Goal: Task Accomplishment & Management: Manage account settings

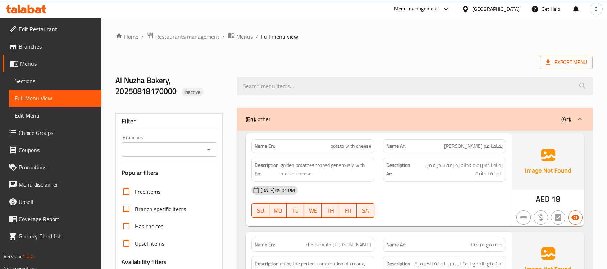
scroll to position [308, 0]
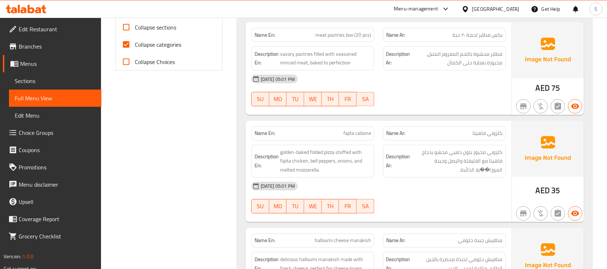
click at [356, 134] on span "fajita calzone" at bounding box center [358, 134] width 28 height 8
copy span "fajita calzone"
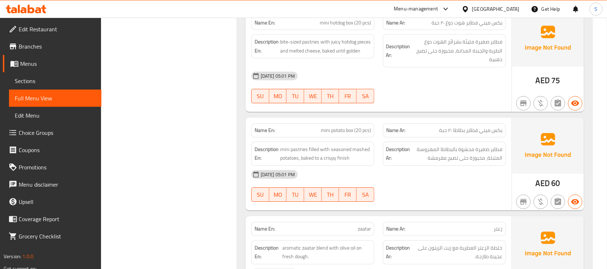
scroll to position [1117, 0]
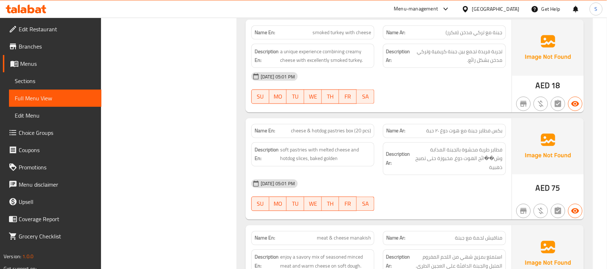
click at [322, 132] on span "cheese & hotdog pastries box (20 pcs)" at bounding box center [331, 131] width 80 height 8
copy span "cheese & hotdog pastries box (20 pcs)"
click at [475, 156] on span "فطاير طرية محشوة بالجبنة المذابة وش��ائح الهوت دوغ، مخبوزة حتى تصبح ذهبية" at bounding box center [457, 159] width 91 height 27
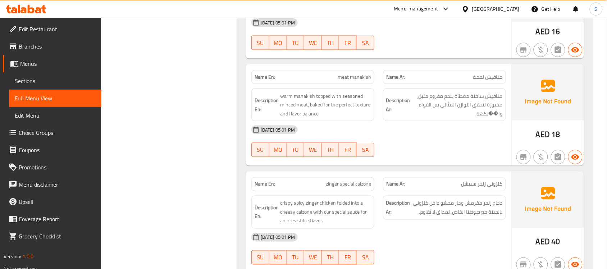
scroll to position [1881, 0]
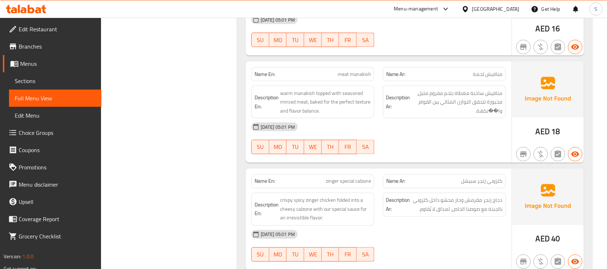
click at [347, 78] on span "meat manakish" at bounding box center [354, 75] width 33 height 8
copy span "meat manakish"
click at [460, 142] on div "18-08-2025 05:01 PM SU MO TU WE TH FR SA" at bounding box center [378, 138] width 263 height 40
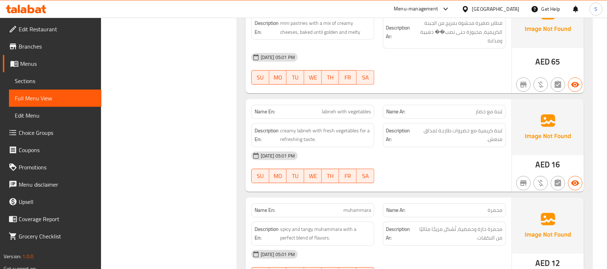
scroll to position [2871, 0]
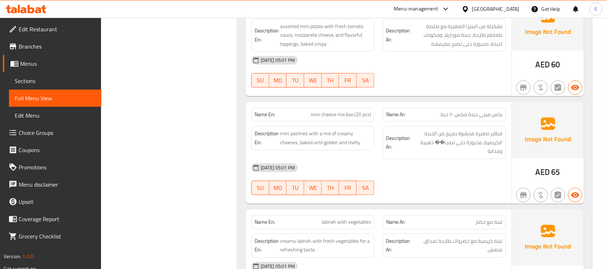
click at [344, 118] on span "mini cheese mix box (20 pcs)" at bounding box center [341, 115] width 60 height 8
copy span "mini cheese mix box (20 pcs)"
click at [495, 137] on div "Description Ar: فطاير صغيرة محشوة بمزيج من الجبنة الكريمية، مخبوزة حتى تصب�� ذه…" at bounding box center [444, 142] width 123 height 33
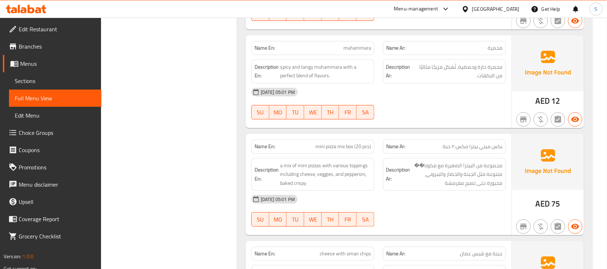
scroll to position [3140, 0]
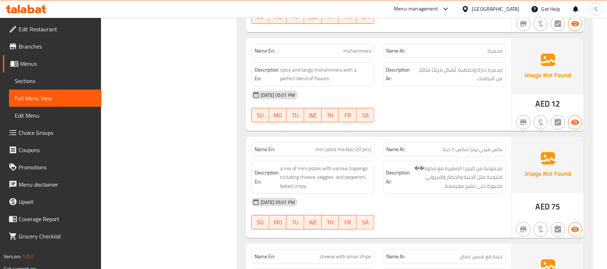
click at [340, 153] on span "mini pizza mix box (20 pcs)" at bounding box center [343, 150] width 56 height 8
copy span "mini pizza mix box (20 pcs)"
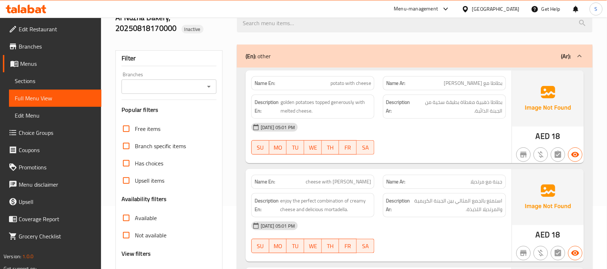
scroll to position [0, 0]
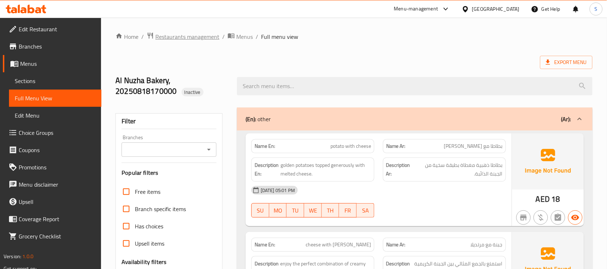
click at [170, 35] on span "Restaurants management" at bounding box center [187, 36] width 64 height 9
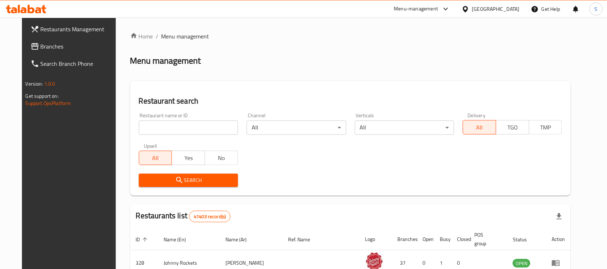
click at [41, 45] on span "Branches" at bounding box center [79, 46] width 77 height 9
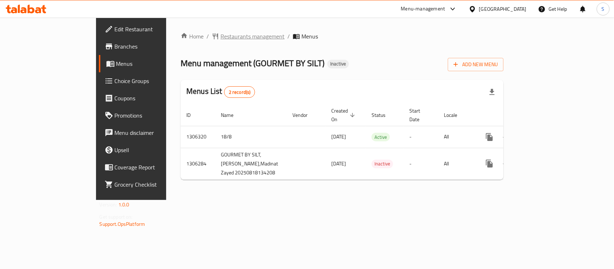
click at [221, 35] on span "Restaurants management" at bounding box center [253, 36] width 64 height 9
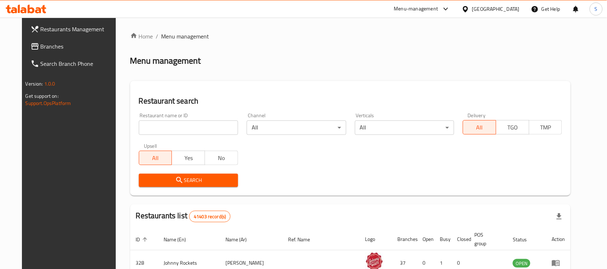
click at [41, 49] on span "Branches" at bounding box center [79, 46] width 77 height 9
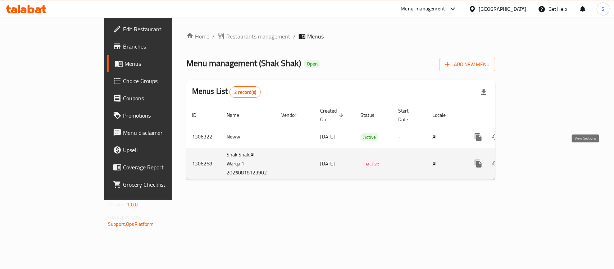
click at [535, 159] on icon "enhanced table" at bounding box center [530, 163] width 9 height 9
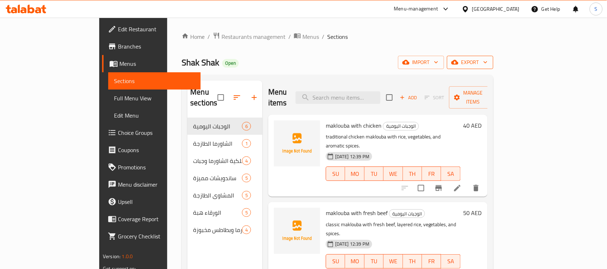
click at [488, 65] on span "export" at bounding box center [470, 62] width 35 height 9
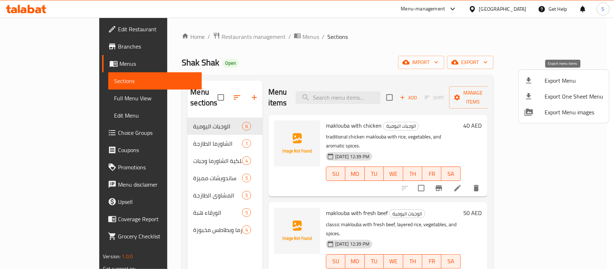
click at [551, 83] on span "Export Menu" at bounding box center [574, 80] width 59 height 9
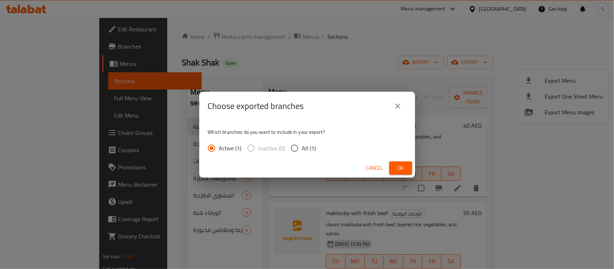
click at [304, 144] on span "All (1)" at bounding box center [309, 148] width 14 height 9
click at [302, 144] on input "All (1)" at bounding box center [294, 148] width 15 height 15
radio input "true"
click at [400, 170] on span "Ok" at bounding box center [401, 168] width 12 height 9
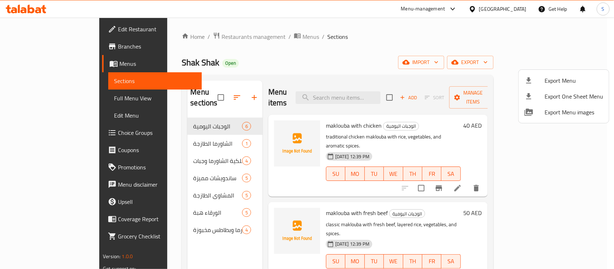
click at [28, 28] on div at bounding box center [307, 134] width 614 height 269
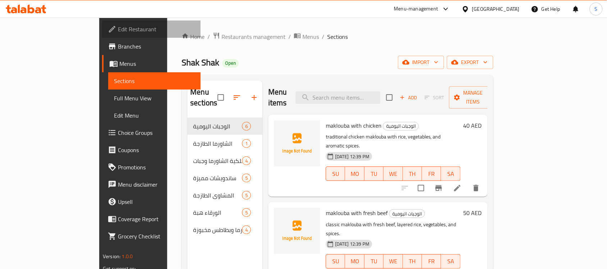
click at [118, 28] on span "Edit Restaurant" at bounding box center [156, 29] width 77 height 9
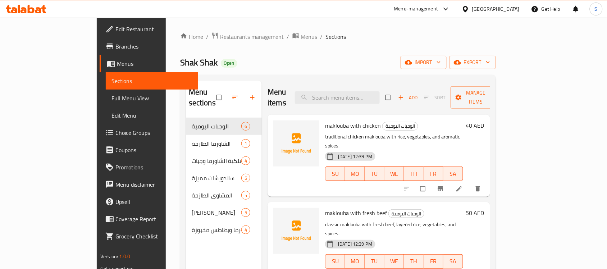
click at [112, 95] on span "Full Menu View" at bounding box center [152, 98] width 81 height 9
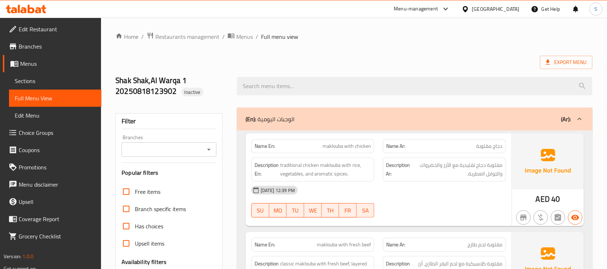
click at [26, 78] on span "Sections" at bounding box center [55, 81] width 81 height 9
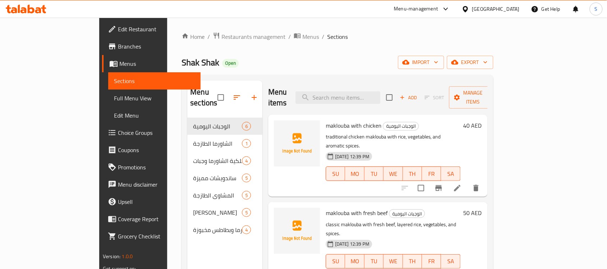
click at [114, 94] on span "Full Menu View" at bounding box center [154, 98] width 81 height 9
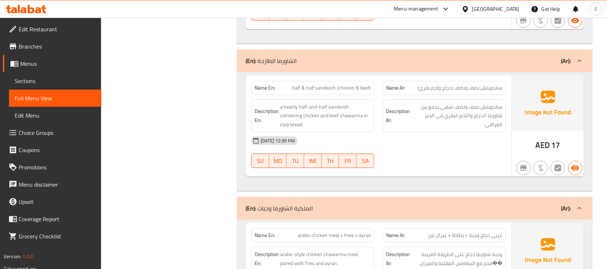
scroll to position [675, 0]
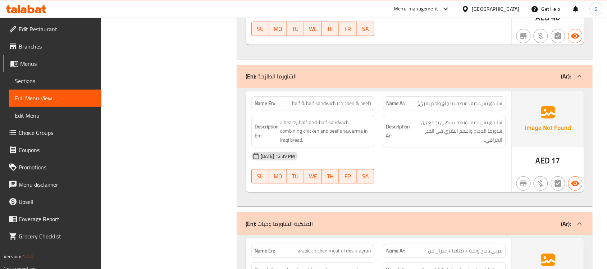
click at [389, 72] on div "(En): الشاورما الطازجة (Ar):" at bounding box center [415, 76] width 356 height 23
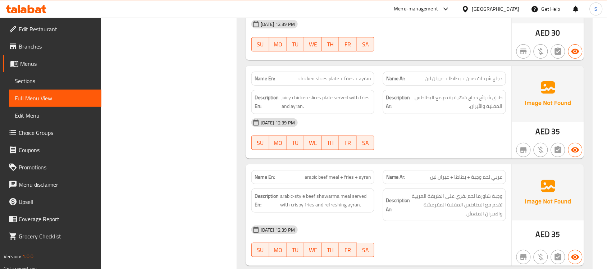
scroll to position [686, 0]
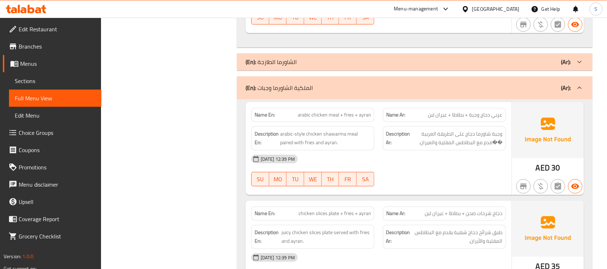
click at [363, 119] on span "arabic chicken meal + fries + ayran" at bounding box center [334, 115] width 73 height 8
copy span "arabic chicken meal + fries + ayran"
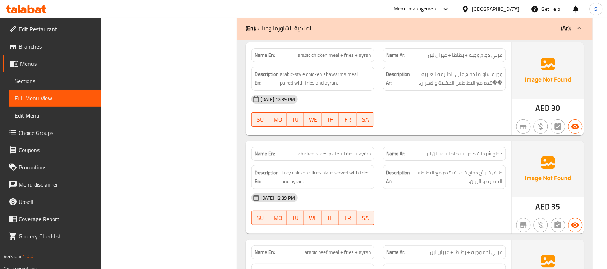
scroll to position [614, 0]
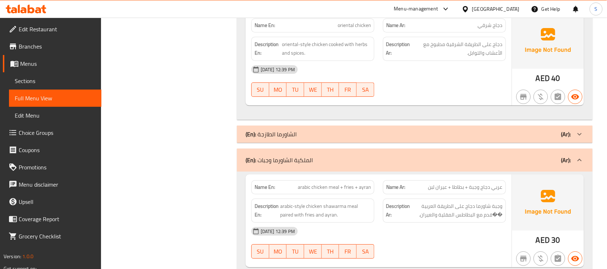
click at [317, 164] on div "(En): الملكية الشاورما وجبات (Ar):" at bounding box center [409, 160] width 326 height 9
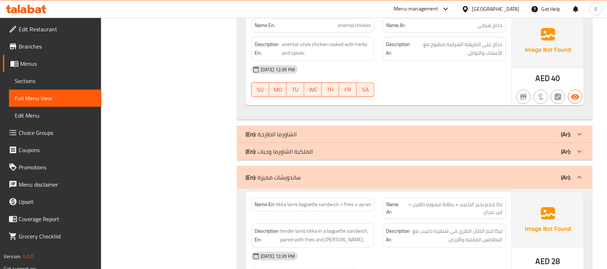
click at [374, 133] on div "(En): الشاورما الطازجة (Ar):" at bounding box center [409, 134] width 326 height 9
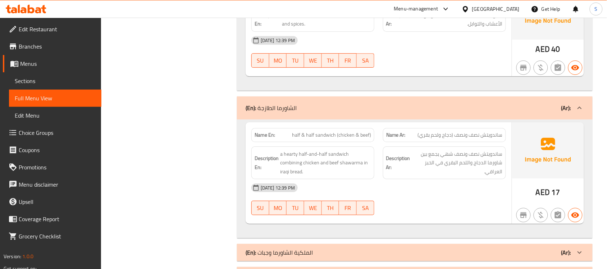
scroll to position [659, 0]
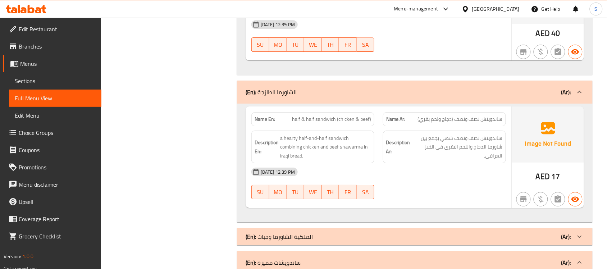
click at [366, 94] on div "(En): الشاورما الطازجة (Ar):" at bounding box center [409, 92] width 326 height 9
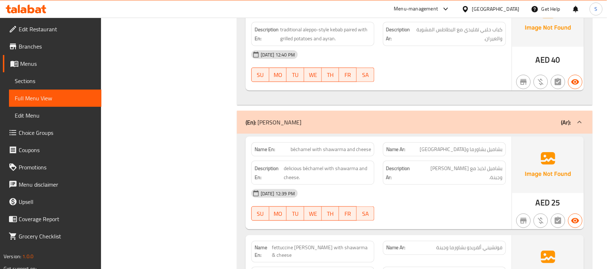
scroll to position [1788, 0]
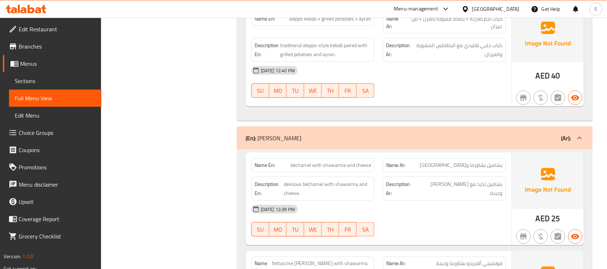
click at [322, 134] on div "(En): الورقاء هبة (Ar):" at bounding box center [409, 138] width 326 height 9
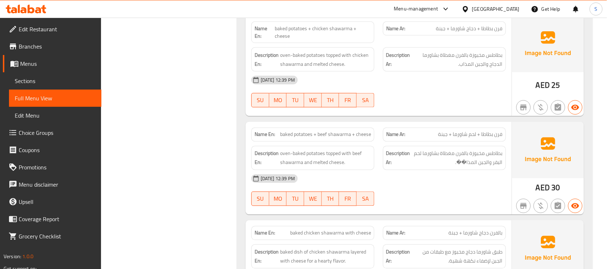
scroll to position [1968, 0]
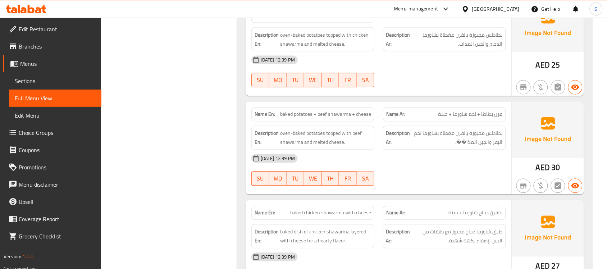
click at [305, 112] on span "baked potatoes + beef shawarma + cheese" at bounding box center [325, 115] width 91 height 8
copy span "baked potatoes + beef shawarma + cheese"
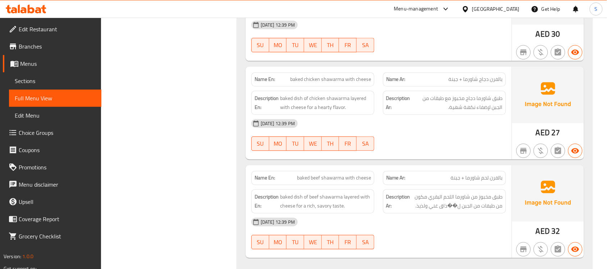
scroll to position [2103, 0]
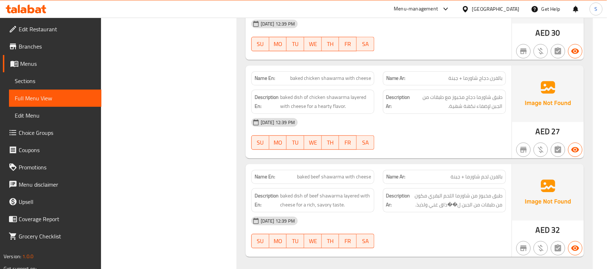
click at [341, 176] on span "baked beef shawarma with cheese" at bounding box center [334, 177] width 74 height 8
copy span "baked beef shawarma with cheese"
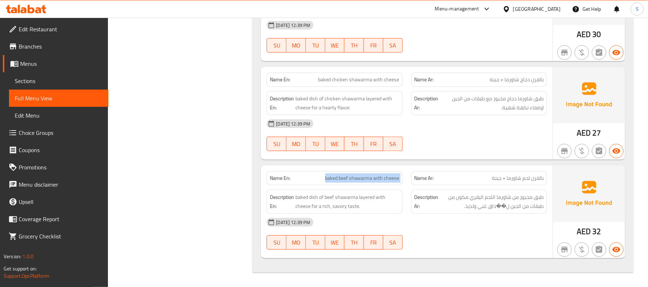
click at [507, 168] on div "Name Ar: بالفرن لحم شاورما + جبنة" at bounding box center [479, 178] width 144 height 23
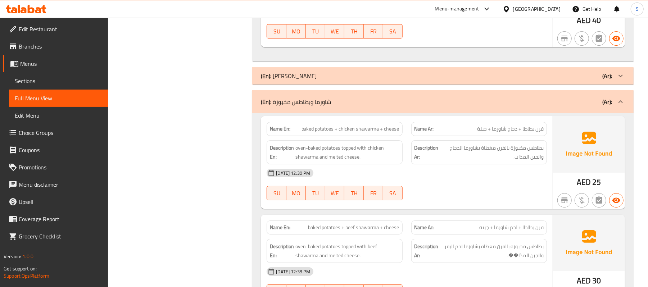
scroll to position [1737, 0]
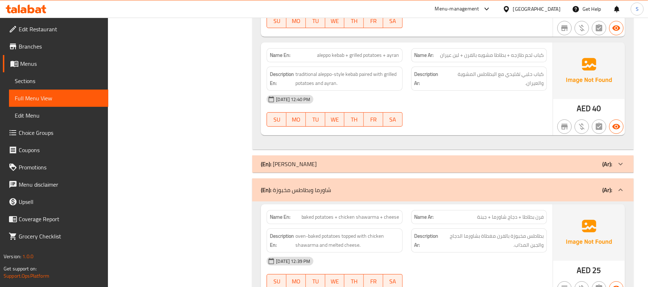
click at [337, 186] on div "(En): شاورما وبطاطس مخبوزة (Ar):" at bounding box center [436, 190] width 351 height 9
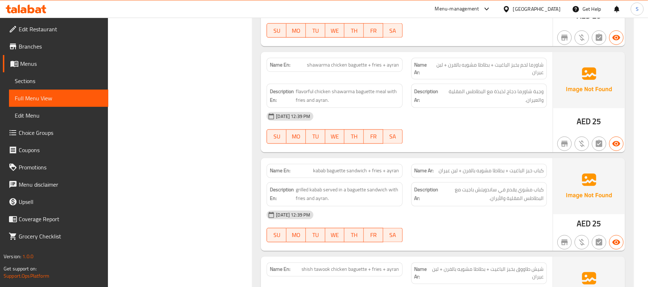
scroll to position [843, 0]
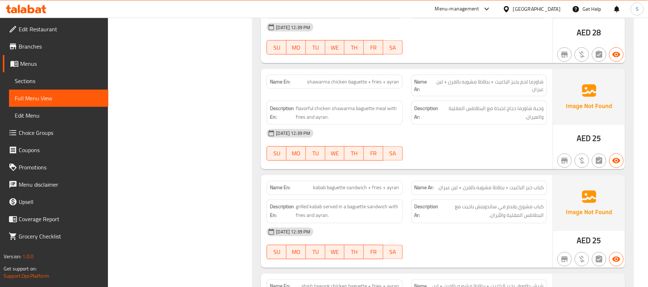
click at [377, 86] on span "shawarma chicken baguette + fries + ayran" at bounding box center [353, 82] width 92 height 8
copy span "shawarma chicken baguette + fries + ayran"
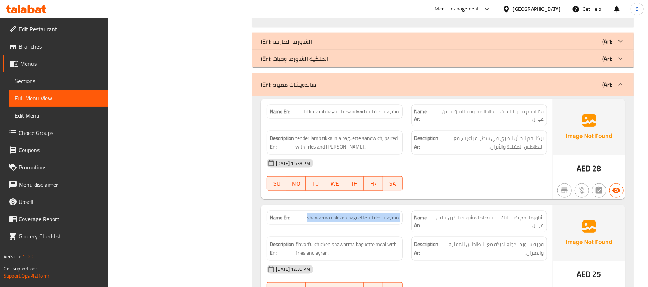
scroll to position [699, 0]
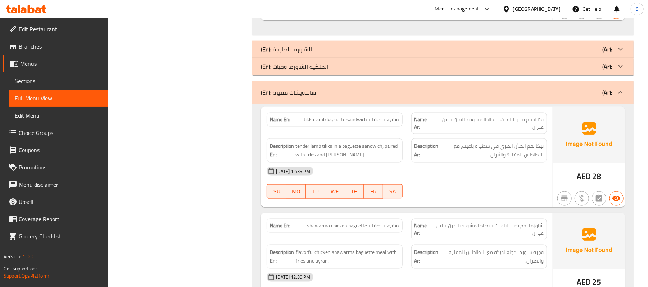
click at [362, 120] on span "tikka lamb baguette sandwich + fries + ayran" at bounding box center [351, 120] width 95 height 8
copy span "tikka lamb baguette sandwich + fries + ayran"
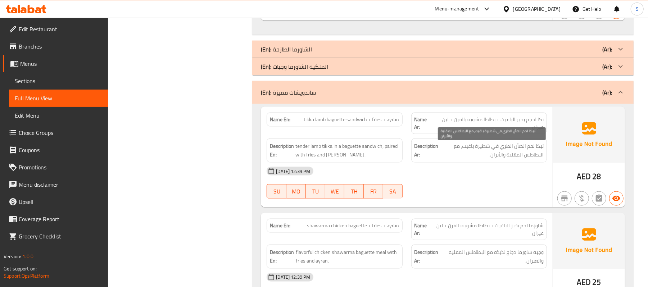
click at [494, 159] on span "تيكا لحم الضأن الطري في شطيرة باغيت، مع البطاطس المقلية والأيران." at bounding box center [492, 151] width 104 height 18
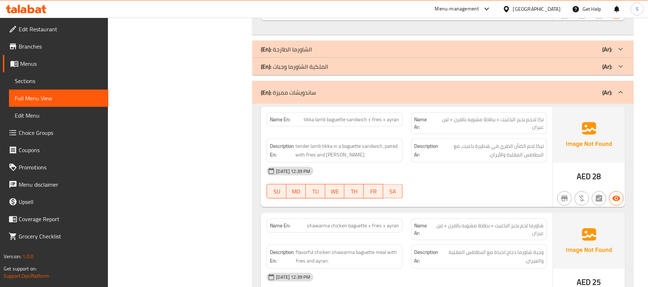
click at [388, 230] on span "shawarma chicken baguette + fries + ayran" at bounding box center [353, 226] width 92 height 8
copy span "shawarma chicken baguette + fries + ayran"
click at [484, 167] on div "18-08-2025 12:39 PM" at bounding box center [406, 171] width 289 height 17
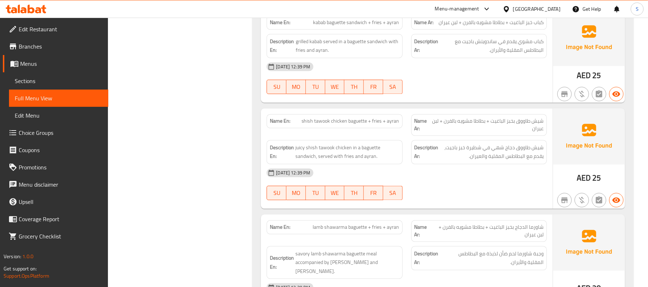
scroll to position [1035, 0]
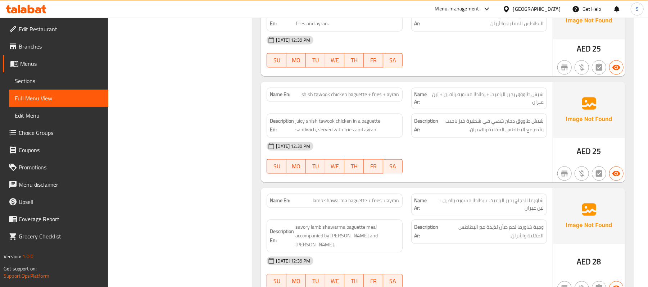
click at [363, 203] on span "lamb shawarma baguette + fries + ayran" at bounding box center [356, 201] width 86 height 8
copy span "lamb shawarma baguette + fries + ayran"
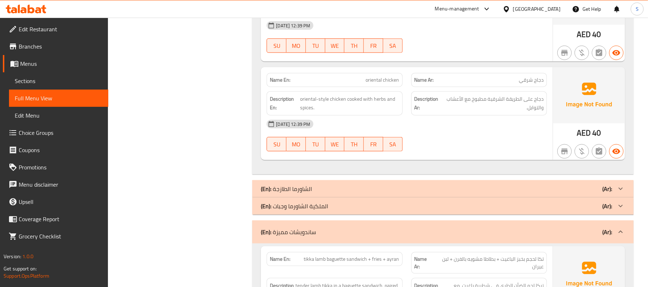
scroll to position [555, 0]
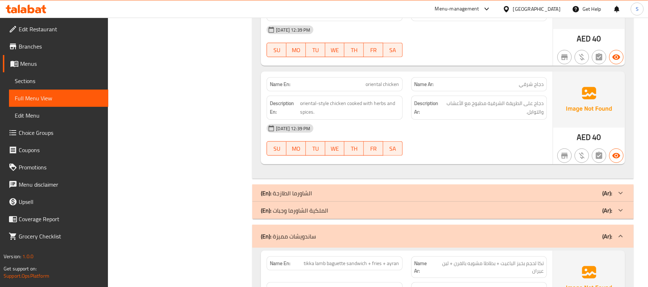
click at [445, 238] on div "(En): ساندويشات مميزة (Ar):" at bounding box center [436, 236] width 351 height 9
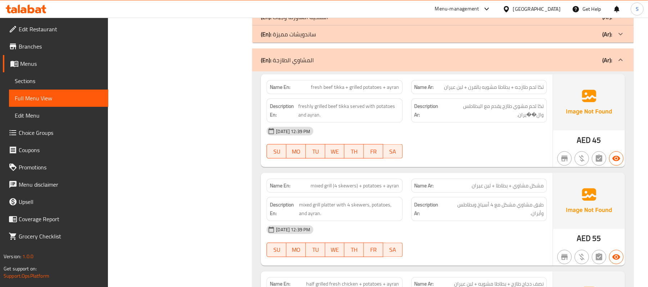
scroll to position [1098, 0]
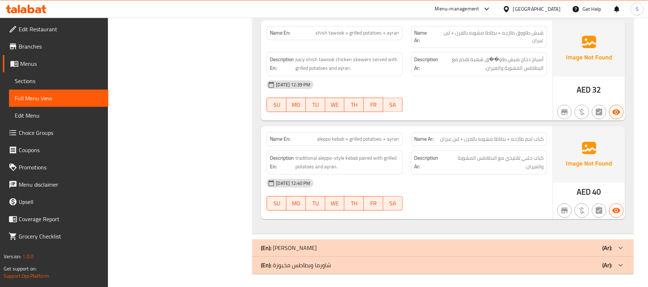
click at [365, 141] on span "aleppo kebab + grilled potatoes + ayran" at bounding box center [358, 139] width 82 height 8
copy span "aleppo kebab + grilled potatoes + ayran"
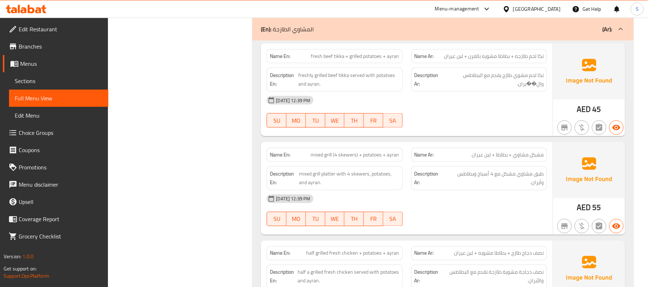
scroll to position [763, 0]
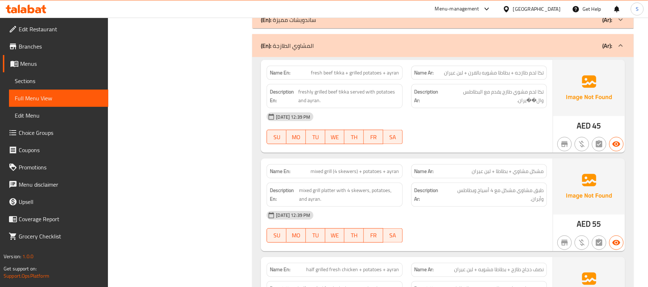
click at [327, 174] on span "mixed grill (4 skewers) + potatoes + ayran" at bounding box center [355, 172] width 88 height 8
copy span "mixed grill (4 skewers) + potatoes + ayran"
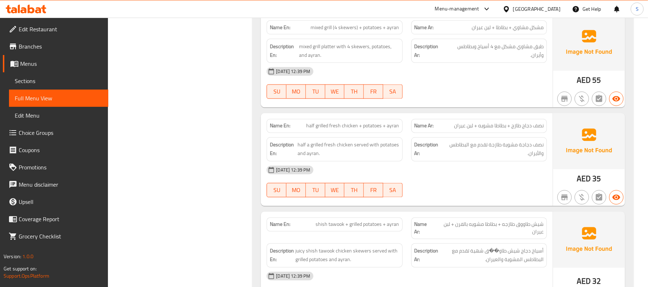
click at [508, 137] on div "Description Ar: نصف دجاجة مشوية طازجة تقدم مع البطاطس والأيران." at bounding box center [479, 149] width 144 height 33
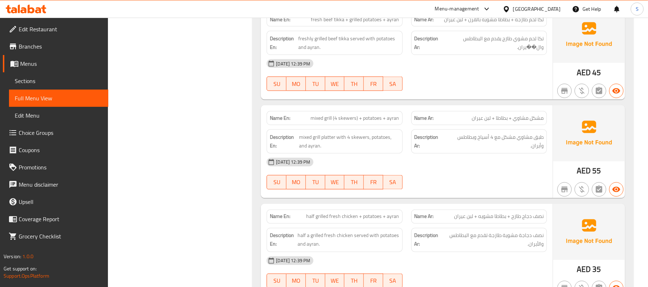
scroll to position [721, 0]
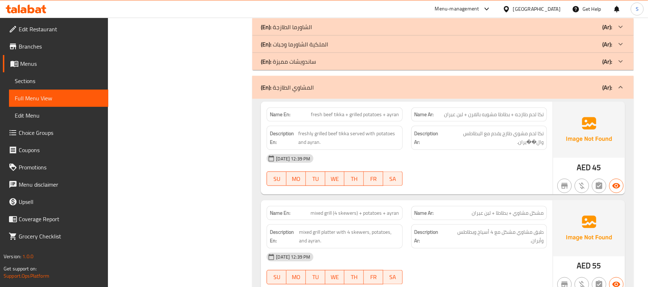
click at [345, 92] on div "(En): المشاوي الطازجة (Ar):" at bounding box center [436, 87] width 351 height 9
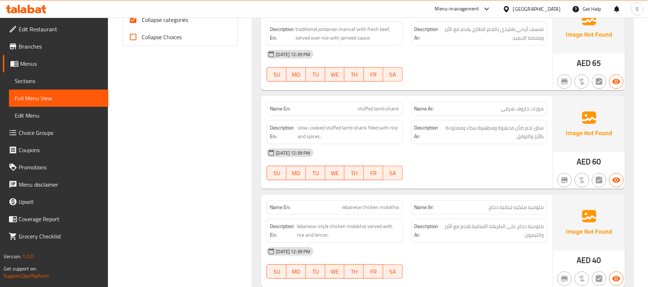
scroll to position [189, 0]
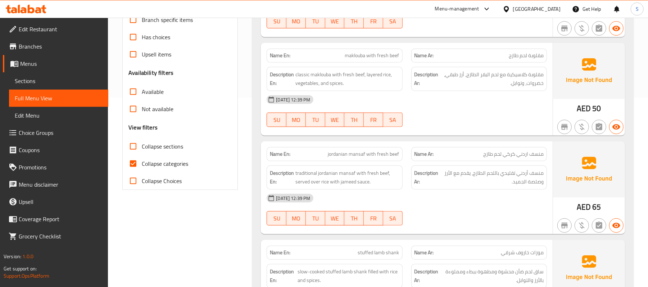
click at [380, 153] on span "jordanian mansaf with fresh beef" at bounding box center [363, 154] width 71 height 8
click at [380, 154] on span "jordanian mansaf with fresh beef" at bounding box center [363, 154] width 71 height 8
copy span "jordanian mansaf with fresh beef"
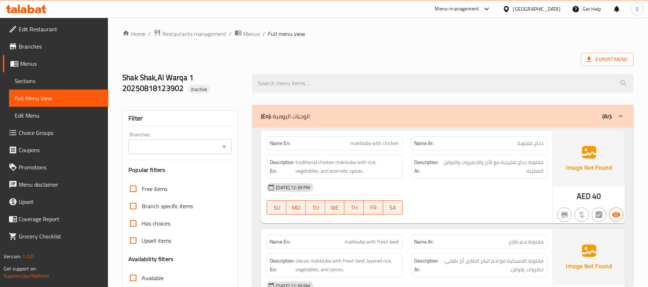
scroll to position [399, 0]
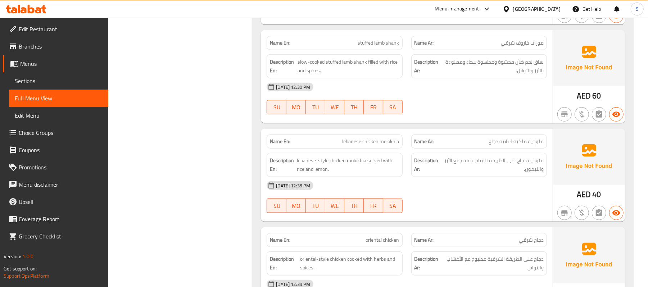
click at [376, 145] on span "lebanese chicken molokhia" at bounding box center [370, 142] width 57 height 8
click at [497, 140] on span "ملوخيه ملكيه لبنانيه دجاج" at bounding box center [516, 142] width 55 height 8
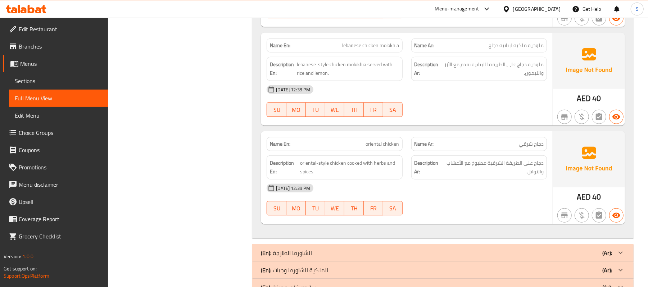
scroll to position [300, 0]
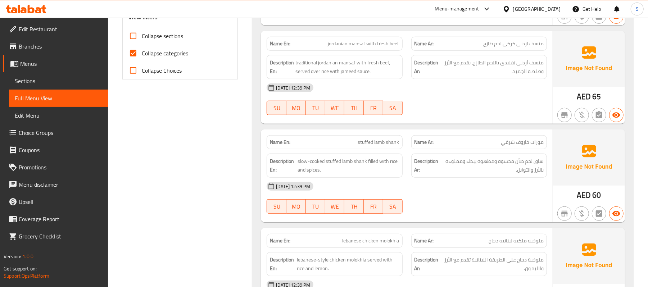
click at [376, 140] on span "stuffed lamb shank" at bounding box center [378, 142] width 41 height 8
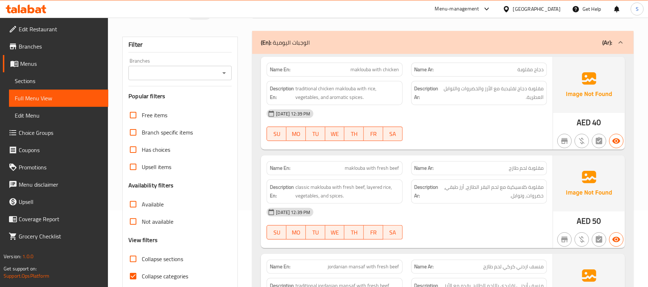
scroll to position [0, 0]
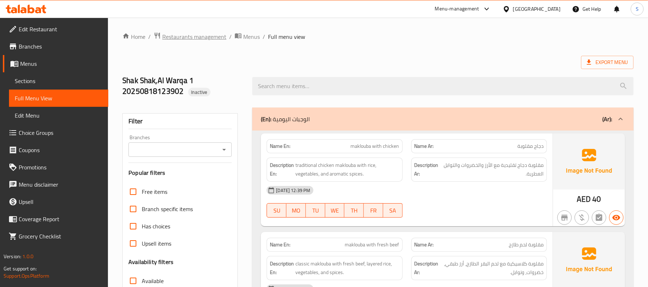
click at [177, 38] on span "Restaurants management" at bounding box center [194, 36] width 64 height 9
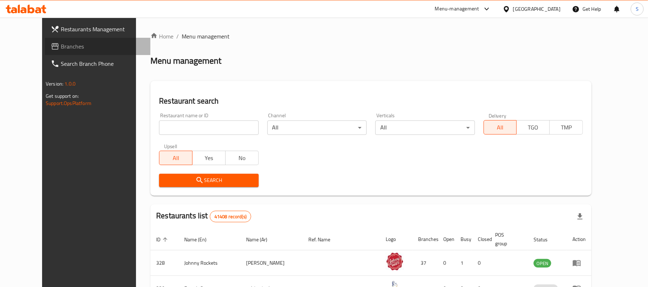
click at [61, 48] on span "Branches" at bounding box center [103, 46] width 84 height 9
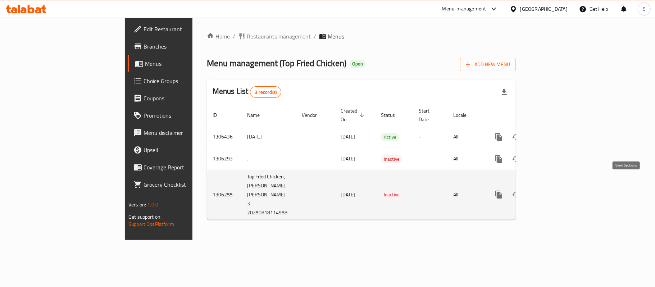
click at [555, 190] on icon "enhanced table" at bounding box center [550, 194] width 9 height 9
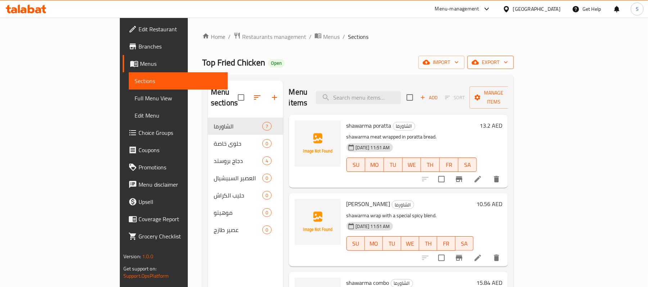
click at [508, 64] on span "export" at bounding box center [490, 62] width 35 height 9
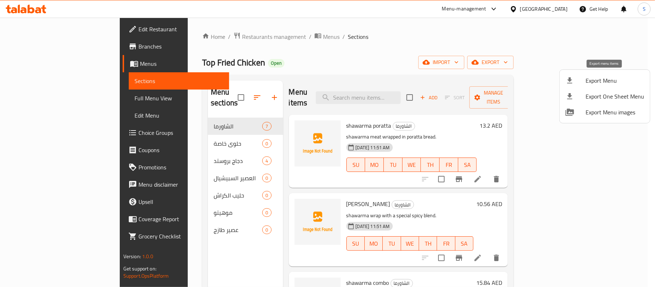
click at [598, 81] on span "Export Menu" at bounding box center [615, 80] width 59 height 9
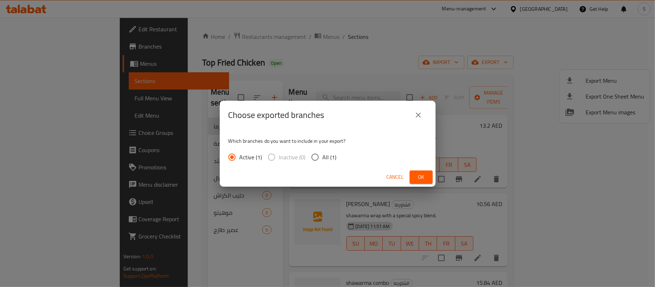
click at [326, 156] on span "All (1)" at bounding box center [330, 157] width 14 height 9
click at [323, 156] on input "All (1)" at bounding box center [315, 157] width 15 height 15
radio input "true"
click at [424, 172] on button "Ok" at bounding box center [421, 177] width 23 height 13
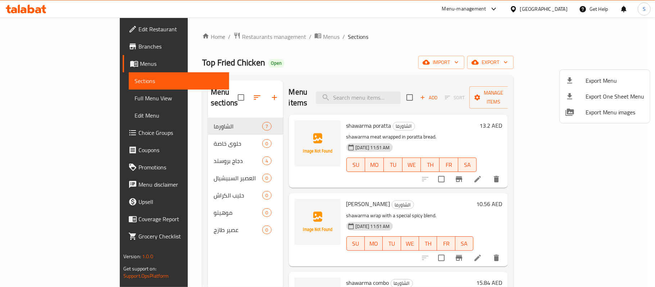
click at [41, 25] on div at bounding box center [327, 143] width 655 height 287
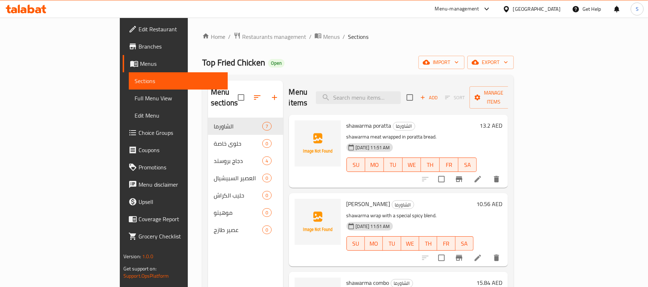
click at [138, 26] on span "Edit Restaurant" at bounding box center [180, 29] width 84 height 9
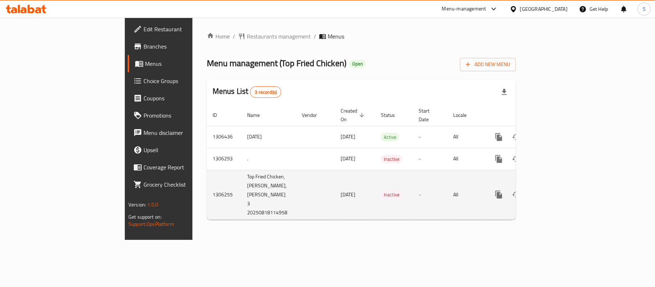
click at [555, 190] on icon "enhanced table" at bounding box center [550, 194] width 9 height 9
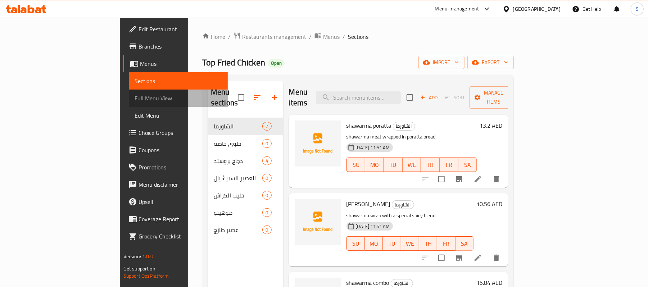
click at [135, 99] on span "Full Menu View" at bounding box center [179, 98] width 88 height 9
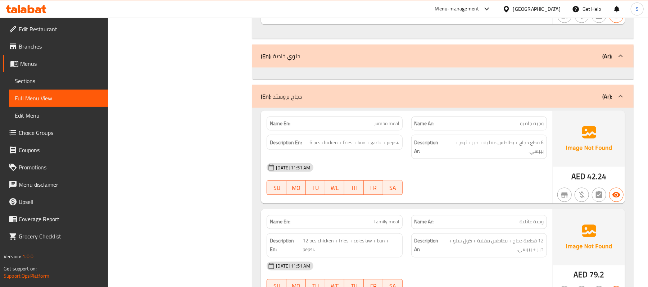
scroll to position [767, 0]
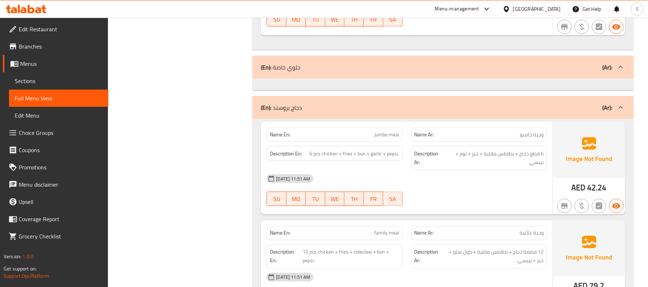
drag, startPoint x: 347, startPoint y: 114, endPoint x: 363, endPoint y: 91, distance: 27.9
click at [347, 112] on div "(En): دجاج بروستد (Ar):" at bounding box center [436, 107] width 351 height 9
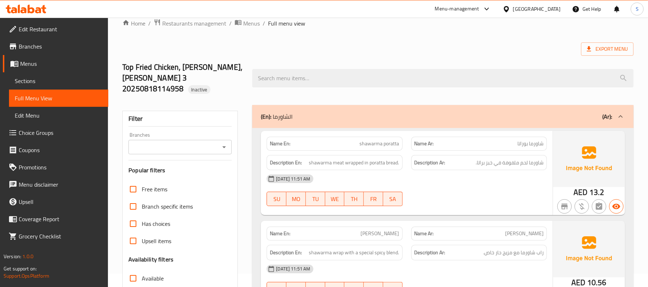
scroll to position [392, 0]
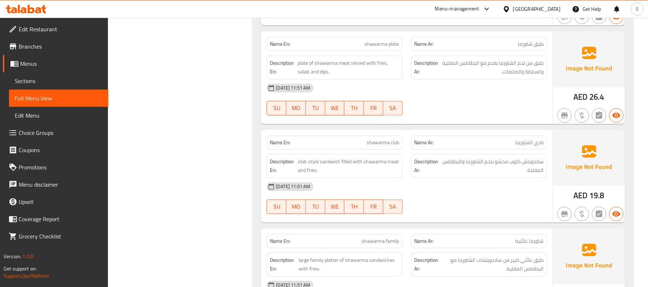
click at [382, 144] on span "shawarma club" at bounding box center [383, 143] width 32 height 8
copy span "shawarma club"
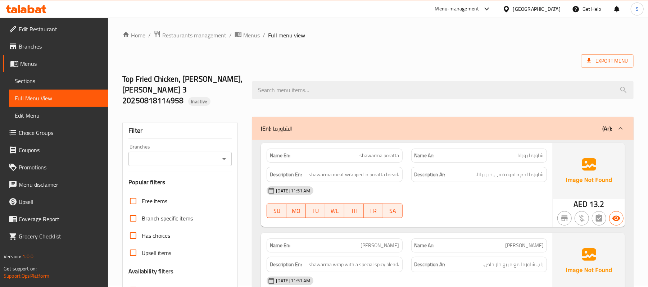
scroll to position [0, 0]
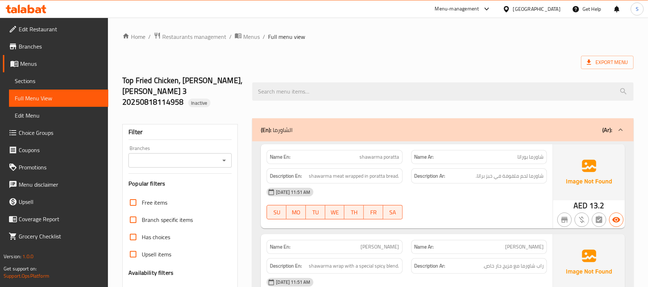
click at [347, 136] on div "(En): الشاورما (Ar):" at bounding box center [442, 129] width 381 height 23
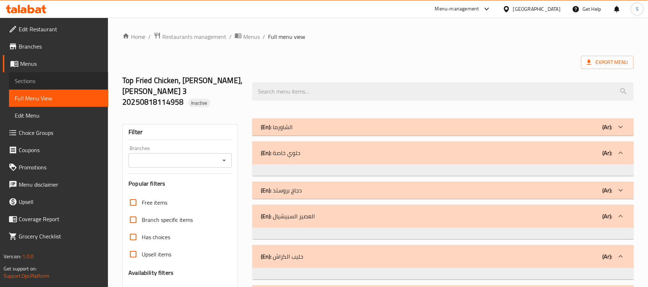
click at [26, 79] on span "Sections" at bounding box center [59, 81] width 88 height 9
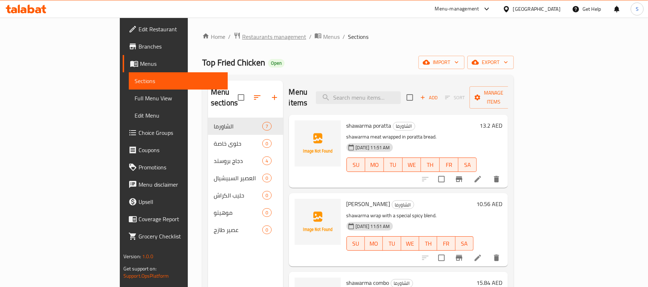
click at [242, 36] on span "Restaurants management" at bounding box center [274, 36] width 64 height 9
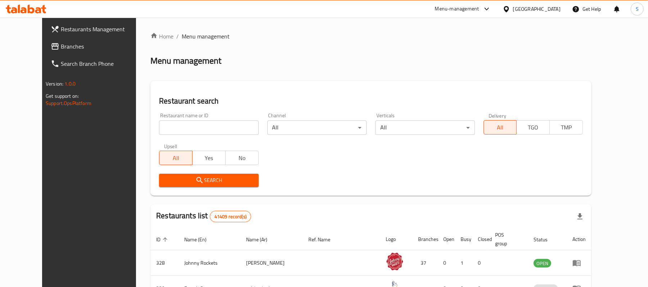
click at [61, 46] on span "Branches" at bounding box center [103, 46] width 84 height 9
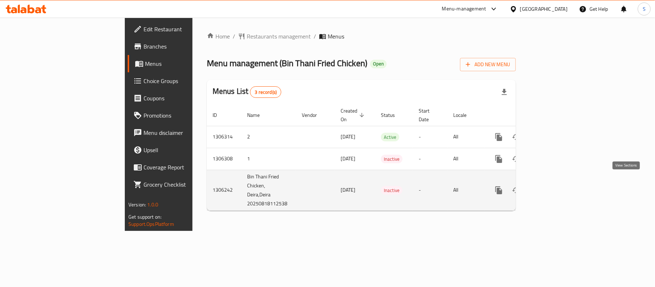
click at [559, 182] on link "enhanced table" at bounding box center [550, 190] width 17 height 17
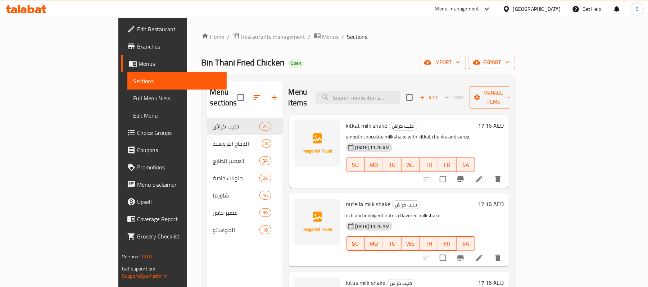
click at [509, 61] on span "export" at bounding box center [491, 62] width 35 height 9
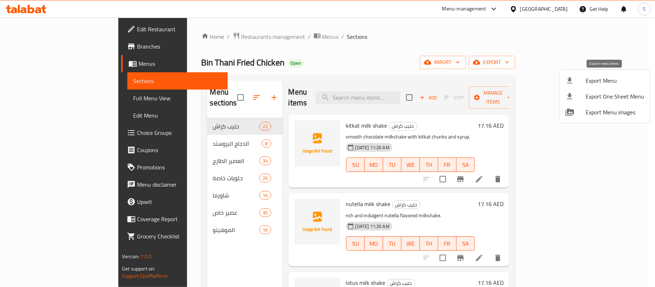
click at [598, 80] on span "Export Menu" at bounding box center [615, 80] width 59 height 9
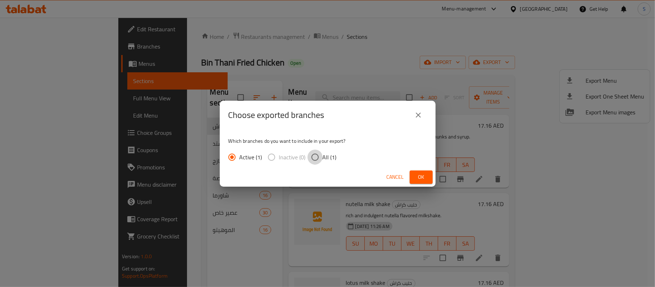
click at [321, 156] on input "All (1)" at bounding box center [315, 157] width 15 height 15
radio input "true"
click at [421, 173] on span "Ok" at bounding box center [421, 177] width 12 height 9
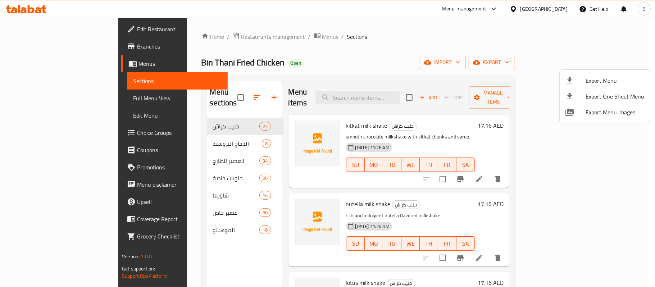
click at [42, 25] on div at bounding box center [327, 143] width 655 height 287
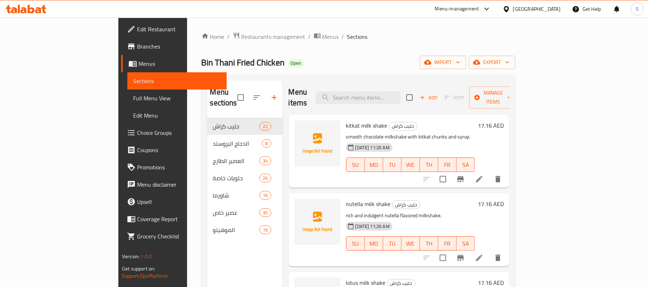
click at [137, 27] on span "Edit Restaurant" at bounding box center [179, 29] width 84 height 9
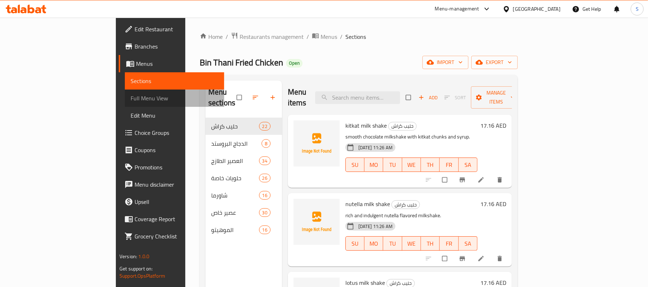
click at [131, 95] on span "Full Menu View" at bounding box center [175, 98] width 88 height 9
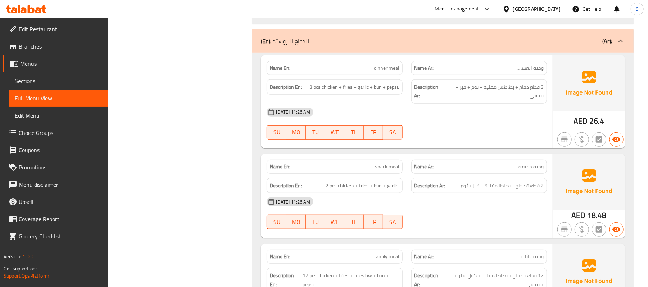
scroll to position [2255, 0]
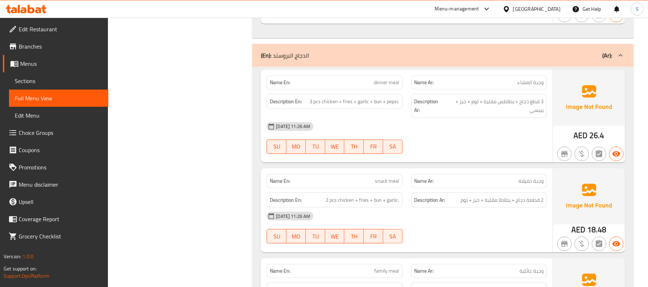
click at [381, 60] on div "(En): الدجاج البروستد (Ar):" at bounding box center [436, 55] width 351 height 9
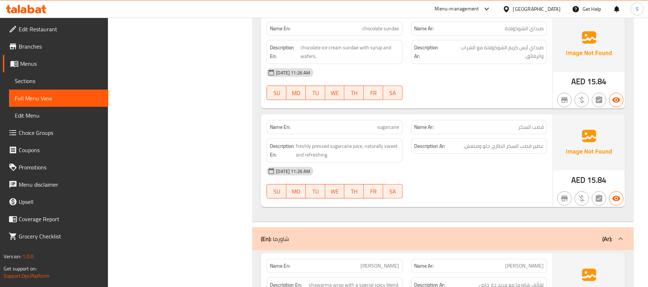
scroll to position [7944, 0]
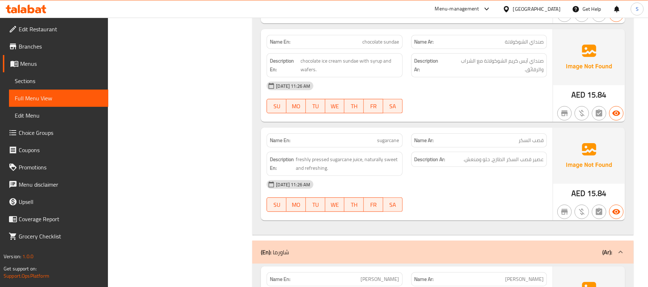
click at [301, 264] on div "(En): شاورما (Ar):" at bounding box center [442, 252] width 381 height 23
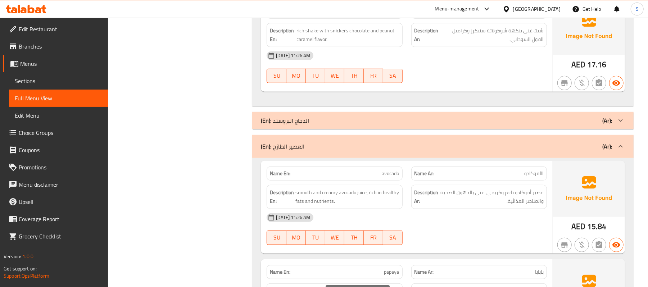
scroll to position [2198, 0]
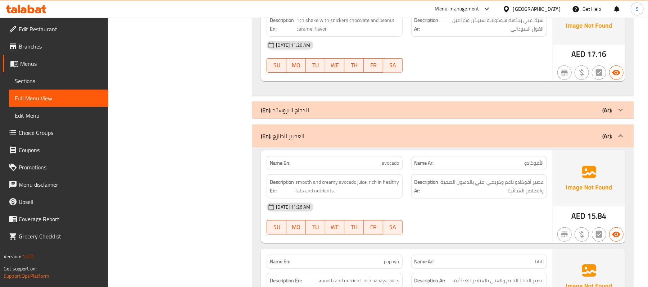
click at [331, 147] on div "(En): العصير الطازج (Ar):" at bounding box center [442, 135] width 381 height 23
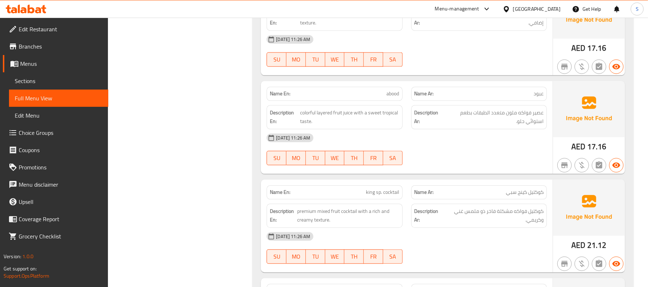
scroll to position [7070, 0]
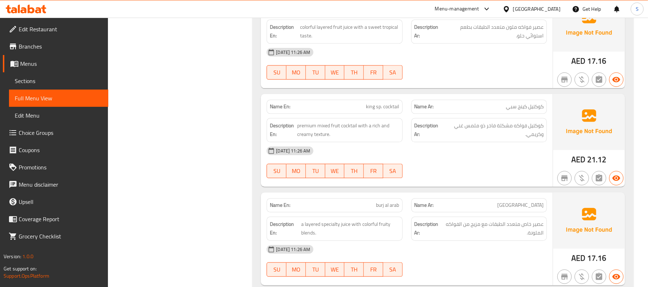
click at [391, 114] on div "Name En: king sp. cocktail" at bounding box center [335, 107] width 136 height 14
copy span "king sp. cocktail"
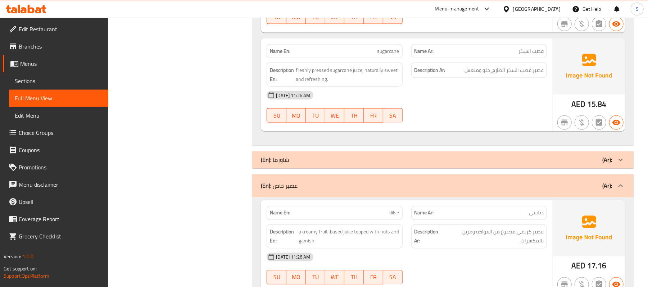
scroll to position [4731, 0]
click at [299, 198] on div "(En): عصير خاص (Ar):" at bounding box center [442, 186] width 381 height 23
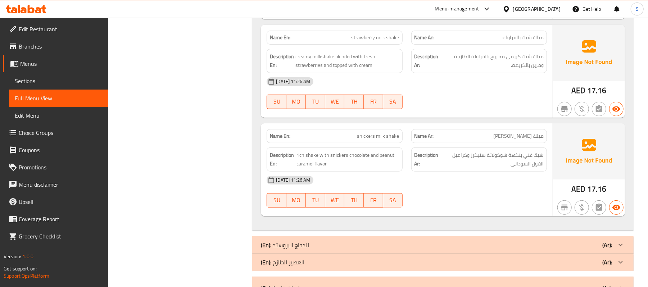
scroll to position [2159, 0]
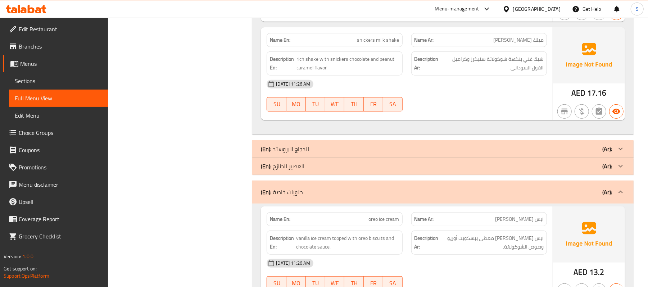
click at [354, 196] on div "(En): حلويات خاصة (Ar):" at bounding box center [436, 192] width 351 height 9
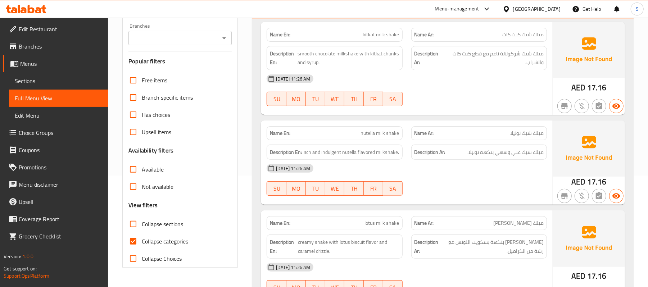
scroll to position [0, 0]
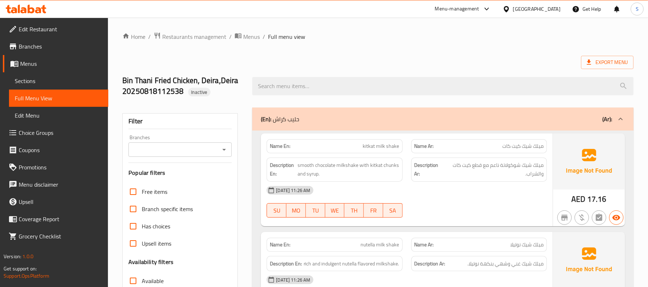
click at [337, 121] on div "(En): حليب كراش (Ar):" at bounding box center [436, 119] width 351 height 9
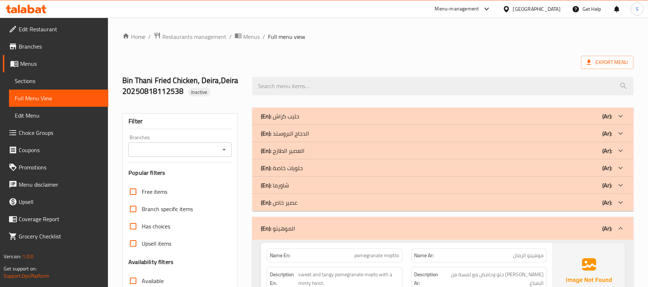
drag, startPoint x: 327, startPoint y: 228, endPoint x: 197, endPoint y: 160, distance: 146.4
click at [328, 228] on div "(En): الموهيتو (Ar):" at bounding box center [436, 228] width 351 height 9
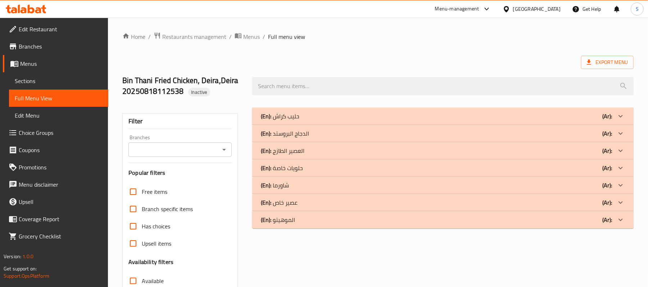
click at [170, 27] on div "Home / Restaurants management / Menus / Full menu view Export Menu Bin Thani Fr…" at bounding box center [378, 206] width 540 height 376
click at [170, 32] on span "Restaurants management" at bounding box center [194, 36] width 64 height 9
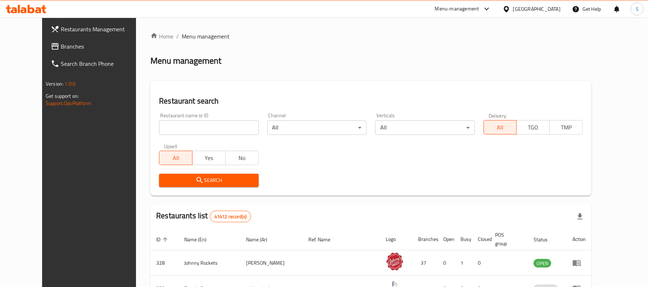
click at [61, 46] on span "Branches" at bounding box center [103, 46] width 84 height 9
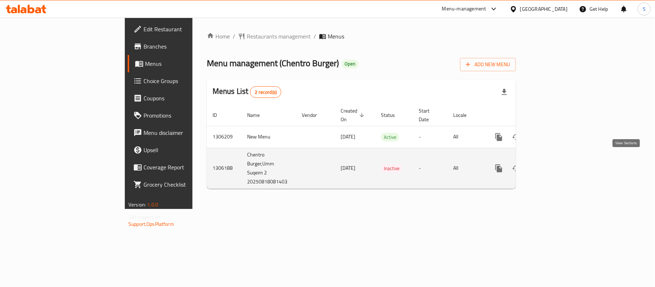
click at [555, 164] on icon "enhanced table" at bounding box center [550, 168] width 9 height 9
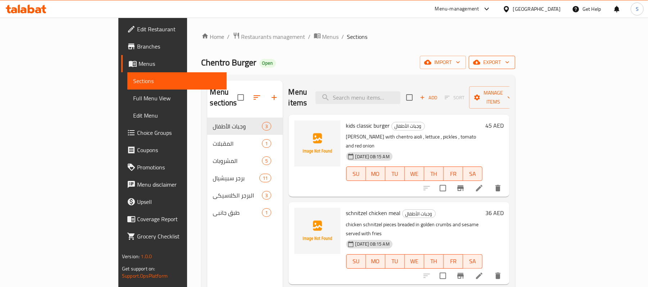
click at [509, 63] on span "export" at bounding box center [491, 62] width 35 height 9
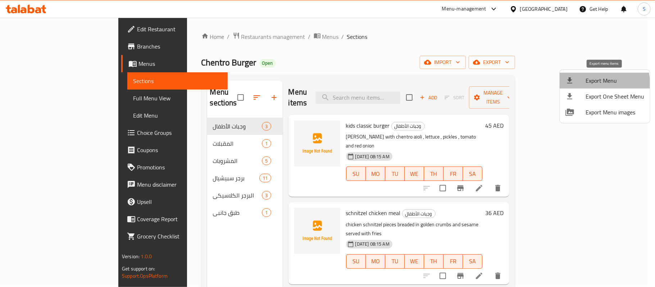
click at [588, 86] on li "Export Menu" at bounding box center [605, 81] width 90 height 16
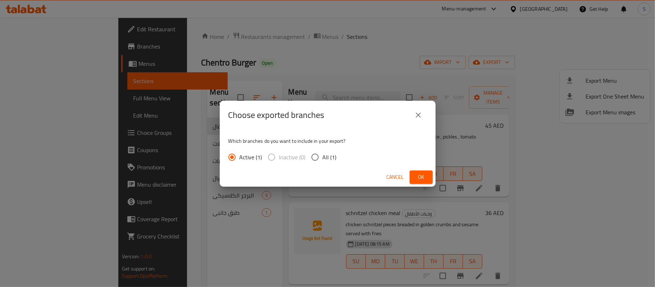
click at [324, 157] on span "All (1)" at bounding box center [330, 157] width 14 height 9
click at [323, 157] on input "All (1)" at bounding box center [315, 157] width 15 height 15
radio input "true"
click at [422, 178] on span "Ok" at bounding box center [421, 177] width 12 height 9
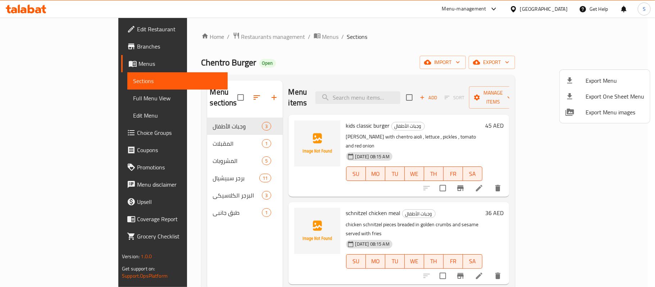
click at [36, 28] on div at bounding box center [327, 143] width 655 height 287
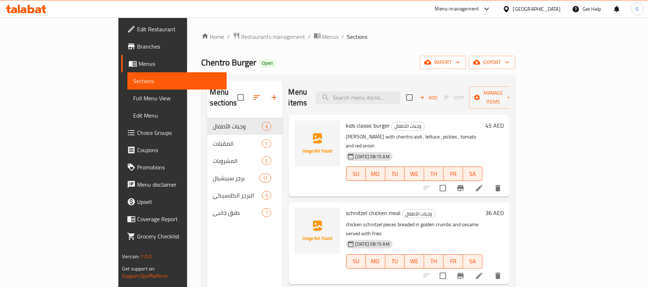
click at [137, 28] on span "Edit Restaurant" at bounding box center [179, 29] width 84 height 9
click at [127, 91] on link "Full Menu View" at bounding box center [176, 98] width 99 height 17
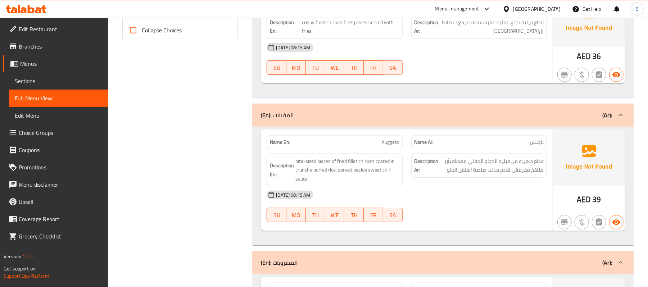
click at [454, 117] on div "(En): المقبلات (Ar):" at bounding box center [436, 115] width 351 height 9
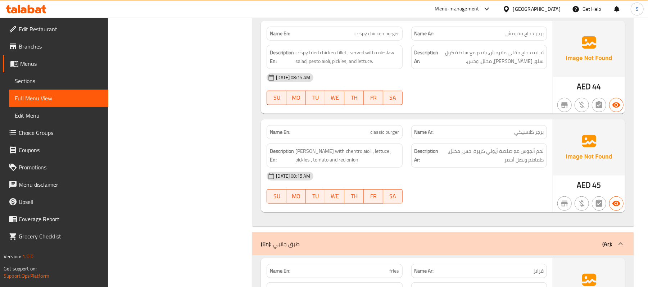
scroll to position [2024, 0]
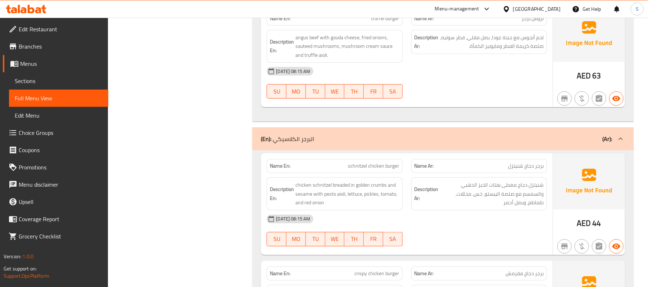
click at [374, 140] on div "(En): البرجر الكلاسيكي (Ar):" at bounding box center [442, 138] width 381 height 23
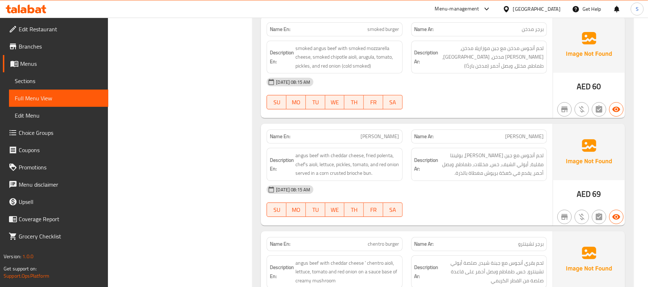
scroll to position [1907, 0]
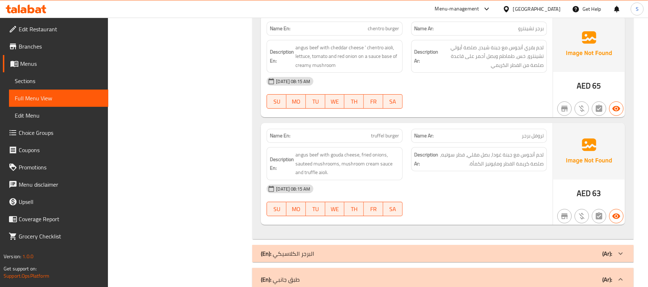
click at [375, 140] on span "truffel burger" at bounding box center [385, 136] width 28 height 8
copy span "truffel burger"
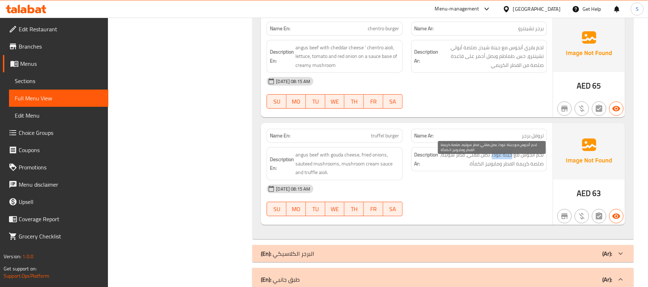
drag, startPoint x: 492, startPoint y: 165, endPoint x: 512, endPoint y: 163, distance: 19.5
click at [512, 163] on span "لحم أنجوس مع جبنة غودا، بصل مقلي، فطر سوتيه، صلصة كريمة الفطر ومايونيز الكمأة." at bounding box center [492, 159] width 104 height 18
copy span "جبنة غودا"
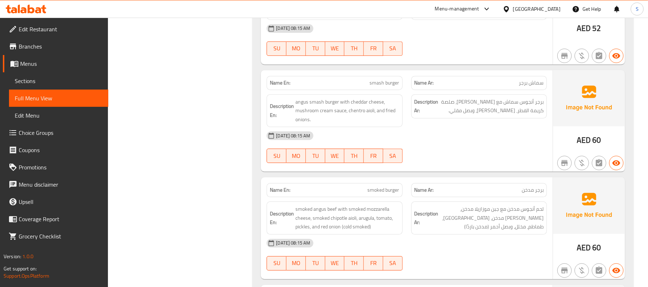
scroll to position [1560, 0]
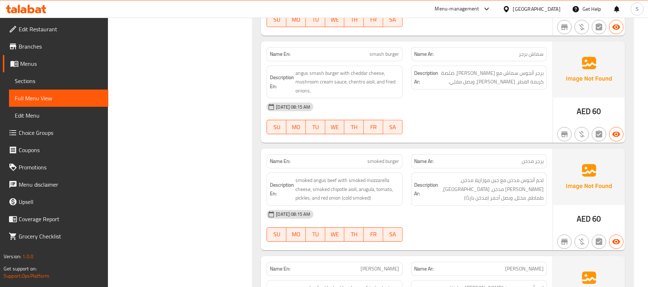
click at [381, 58] on span "smash burger" at bounding box center [384, 54] width 29 height 8
copy span "smash burger"
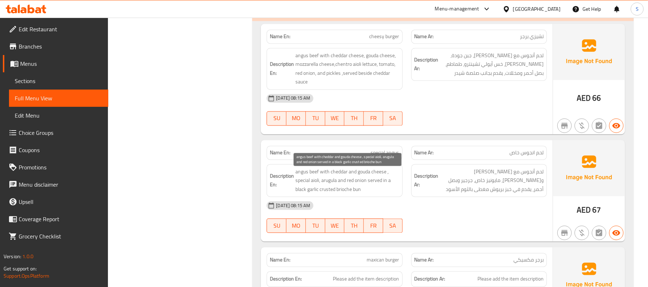
scroll to position [863, 0]
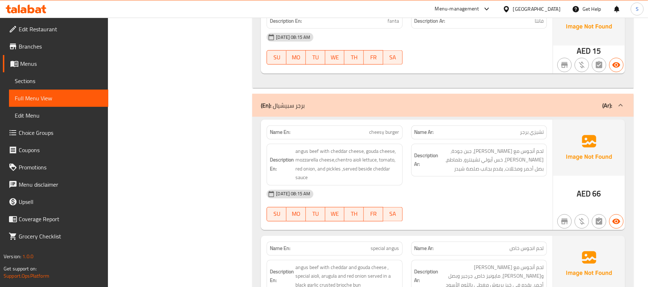
click at [347, 114] on div "(En): برجر سبيشيال (Ar):" at bounding box center [442, 105] width 381 height 23
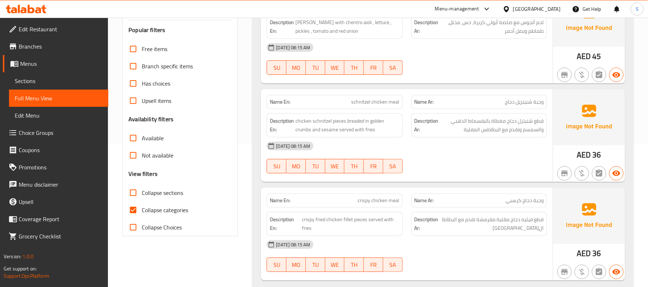
scroll to position [3, 0]
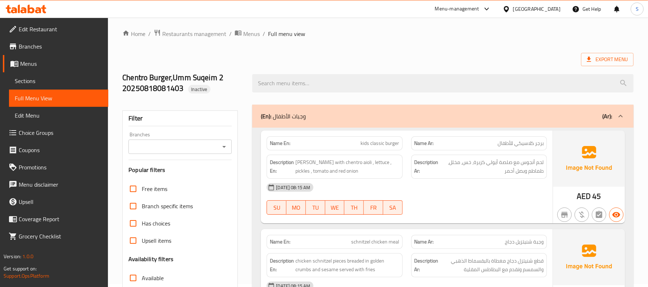
click at [348, 112] on div "(En): وجبات الأطفال (Ar):" at bounding box center [436, 116] width 351 height 9
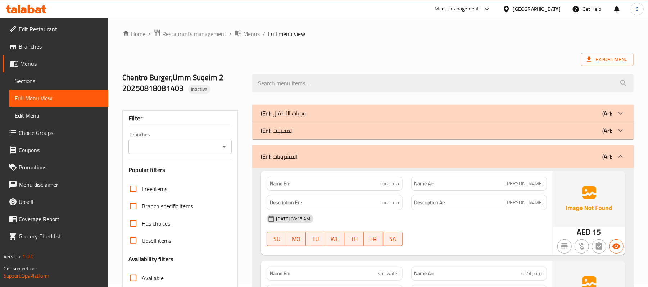
scroll to position [532, 0]
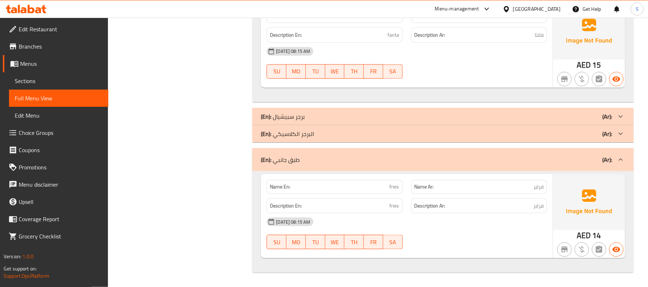
click at [373, 160] on div "(En): طبق جانبي (Ar):" at bounding box center [436, 159] width 351 height 9
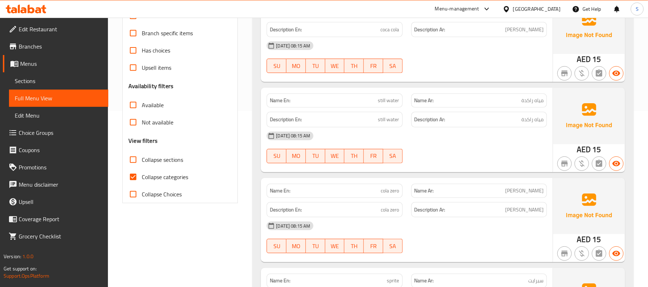
scroll to position [192, 0]
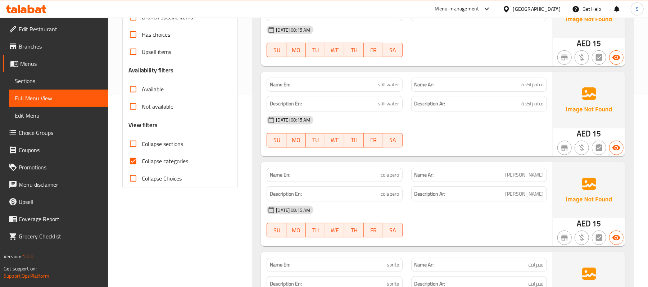
click at [388, 86] on span "still water" at bounding box center [388, 85] width 21 height 8
click at [387, 86] on span "still water" at bounding box center [388, 85] width 21 height 8
copy span "still water"
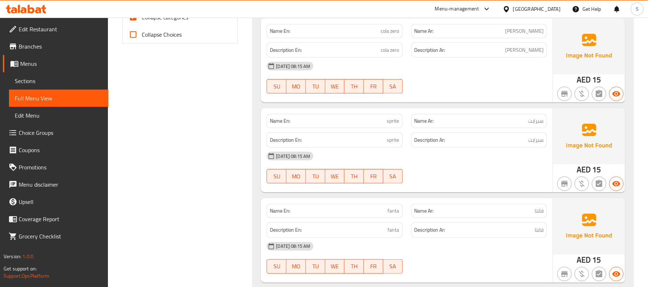
scroll to position [419, 0]
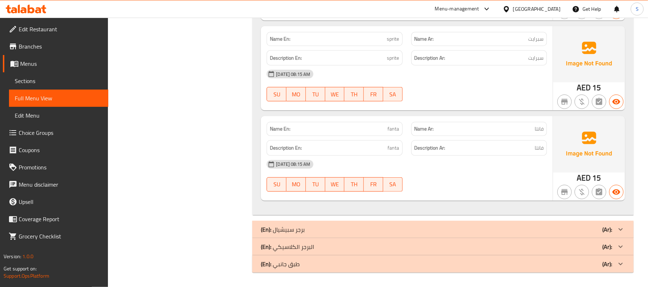
click at [527, 5] on div "United Arab Emirates" at bounding box center [531, 8] width 69 height 17
click at [535, 10] on div "United Arab Emirates" at bounding box center [536, 9] width 47 height 8
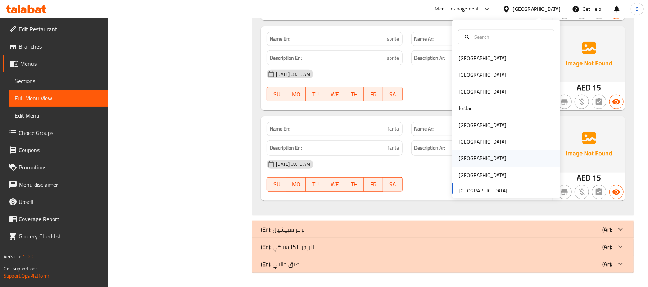
click at [463, 159] on div "Qatar" at bounding box center [482, 158] width 47 height 8
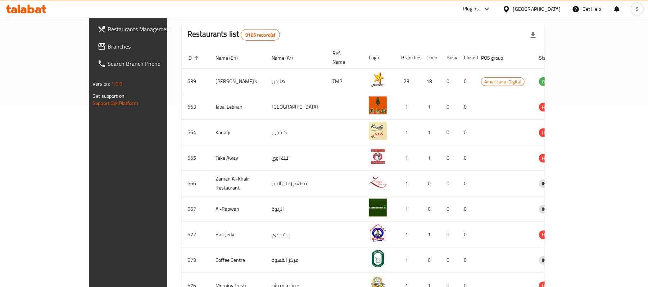
scroll to position [154, 0]
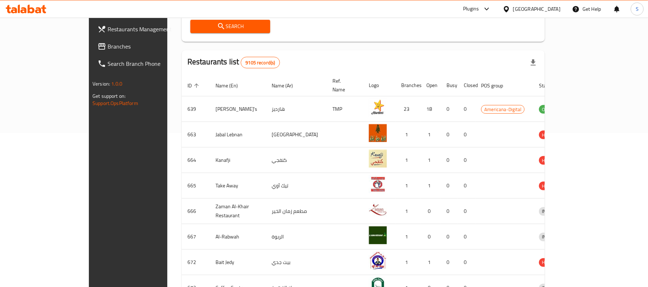
click at [97, 48] on span at bounding box center [102, 46] width 10 height 9
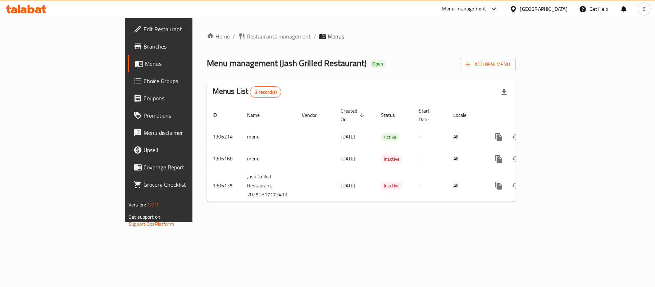
click at [561, 11] on div "[GEOGRAPHIC_DATA]" at bounding box center [543, 9] width 47 height 8
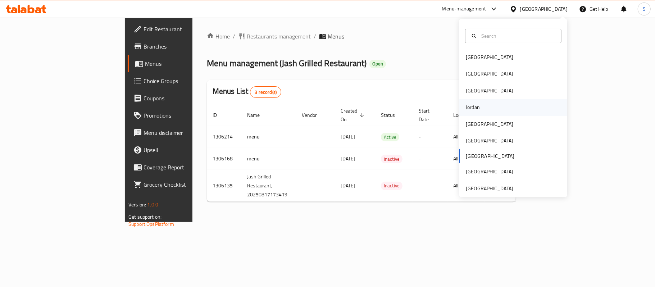
click at [476, 106] on div "Jordan" at bounding box center [473, 107] width 26 height 17
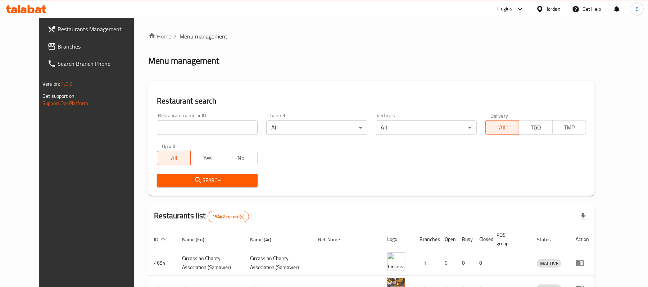
click at [58, 44] on span "Branches" at bounding box center [100, 46] width 84 height 9
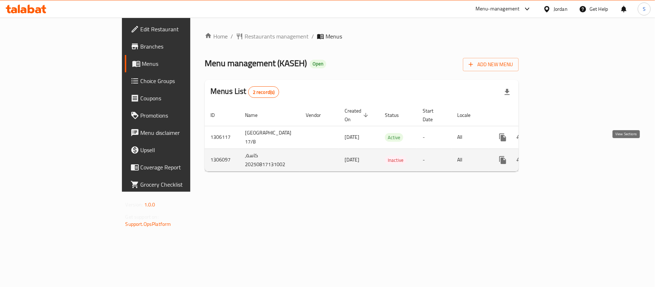
click at [563, 153] on link "enhanced table" at bounding box center [554, 159] width 17 height 17
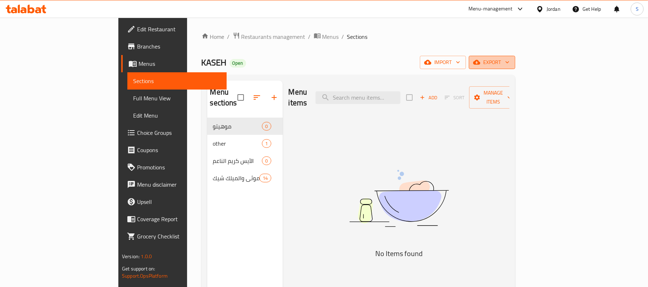
click at [515, 68] on button "export" at bounding box center [492, 62] width 46 height 13
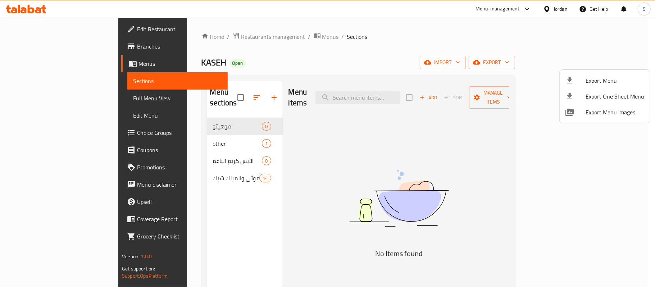
click at [594, 80] on span "Export Menu" at bounding box center [615, 80] width 59 height 9
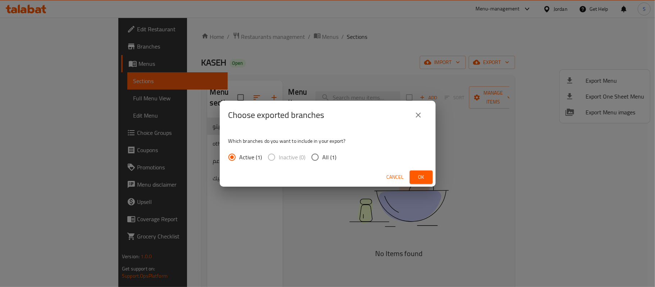
click at [317, 159] on input "All (1)" at bounding box center [315, 157] width 15 height 15
radio input "true"
click at [424, 176] on span "Ok" at bounding box center [421, 177] width 12 height 9
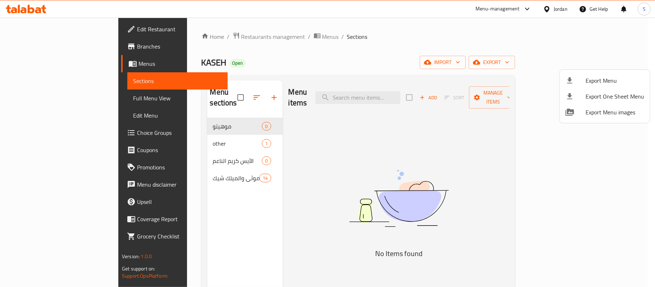
click at [55, 29] on div at bounding box center [327, 143] width 655 height 287
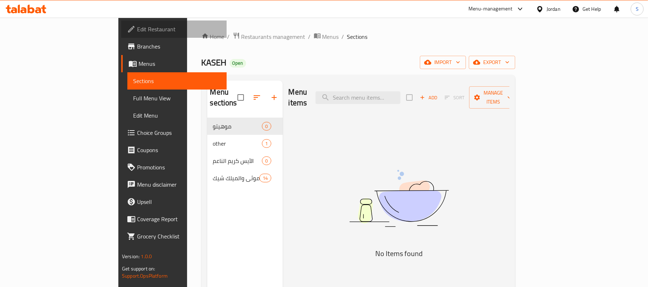
click at [137, 28] on span "Edit Restaurant" at bounding box center [179, 29] width 84 height 9
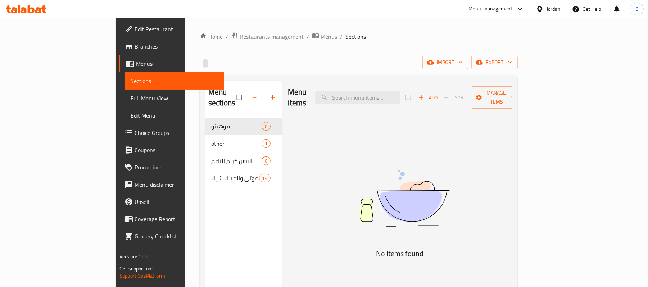
click at [131, 96] on span "Full Menu View" at bounding box center [175, 98] width 88 height 9
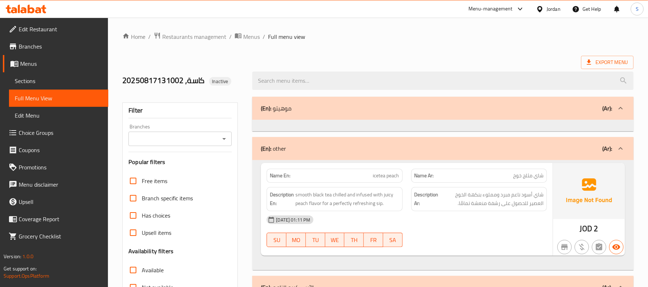
click at [47, 81] on span "Sections" at bounding box center [59, 81] width 88 height 9
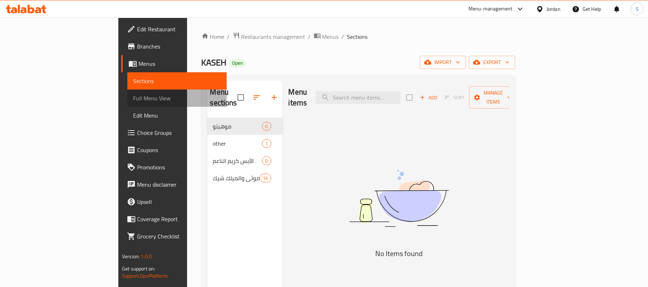
click at [133, 99] on span "Full Menu View" at bounding box center [177, 98] width 88 height 9
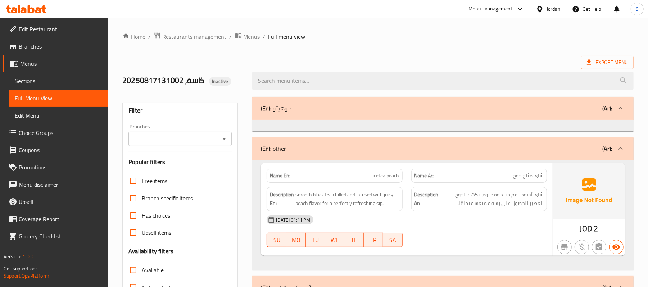
click at [387, 176] on span "icetea peach" at bounding box center [386, 176] width 26 height 8
copy span "icetea peach"
click at [299, 146] on div "(En): other (Ar):" at bounding box center [436, 148] width 351 height 9
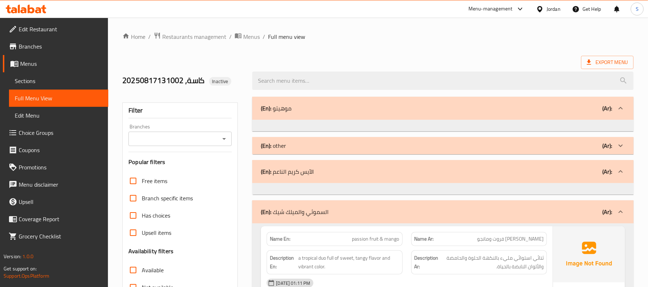
scroll to position [582, 0]
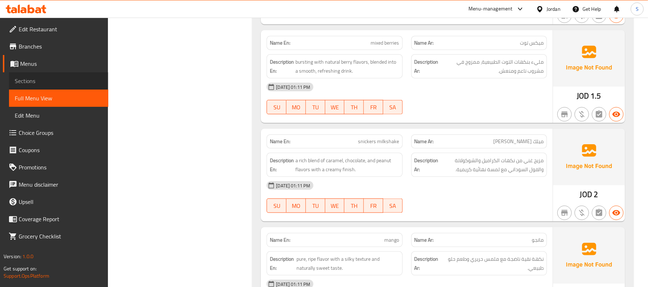
click at [55, 82] on span "Sections" at bounding box center [59, 81] width 88 height 9
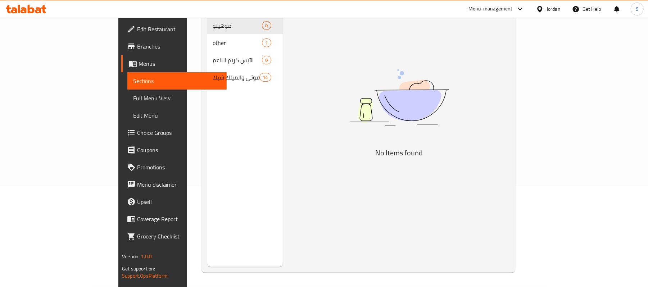
click at [133, 99] on span "Full Menu View" at bounding box center [177, 98] width 88 height 9
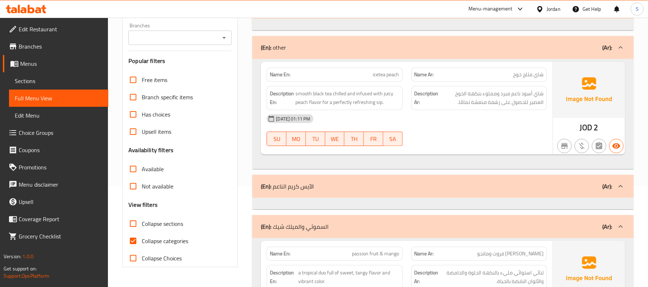
click at [368, 49] on div "(En): other (Ar):" at bounding box center [436, 47] width 351 height 9
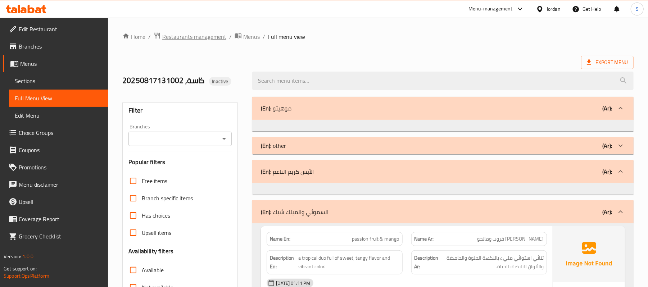
click at [185, 36] on span "Restaurants management" at bounding box center [194, 36] width 64 height 9
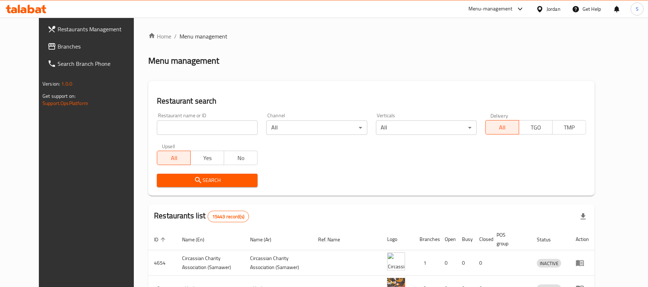
click at [42, 43] on link "Branches" at bounding box center [94, 46] width 105 height 17
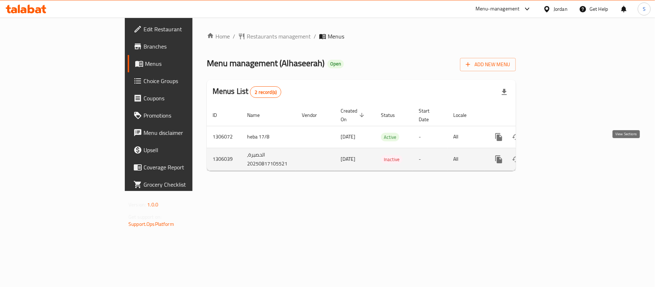
click at [559, 151] on link "enhanced table" at bounding box center [550, 159] width 17 height 17
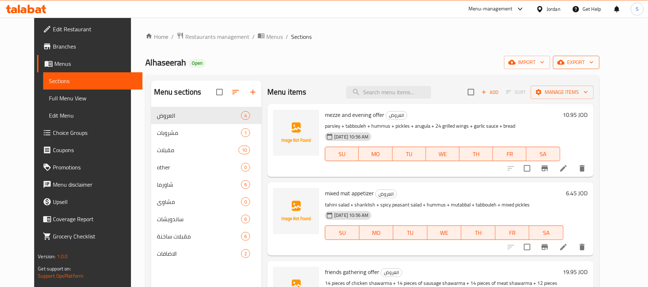
click at [594, 62] on span "export" at bounding box center [576, 62] width 35 height 9
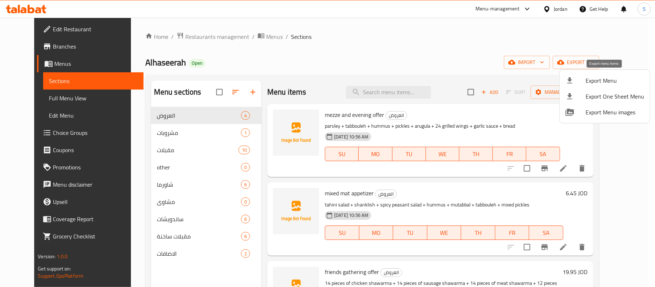
click at [598, 78] on span "Export Menu" at bounding box center [615, 80] width 59 height 9
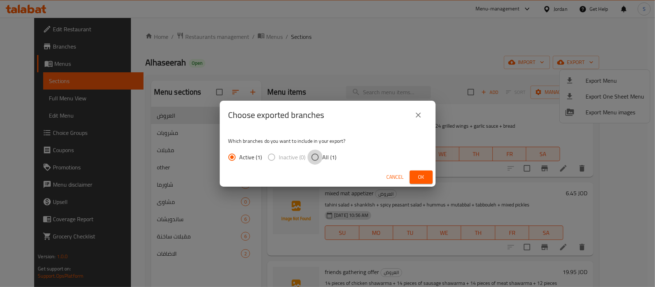
click at [319, 157] on input "All (1)" at bounding box center [315, 157] width 15 height 15
radio input "true"
click at [430, 174] on button "Ok" at bounding box center [421, 177] width 23 height 13
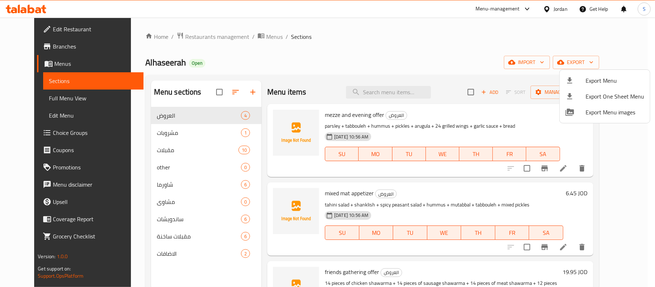
click at [42, 28] on div at bounding box center [327, 143] width 655 height 287
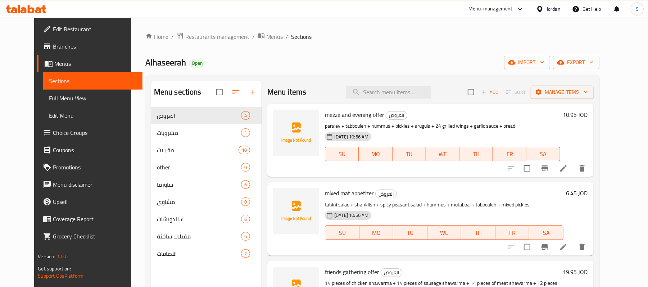
click at [57, 28] on span "Edit Restaurant" at bounding box center [95, 29] width 84 height 9
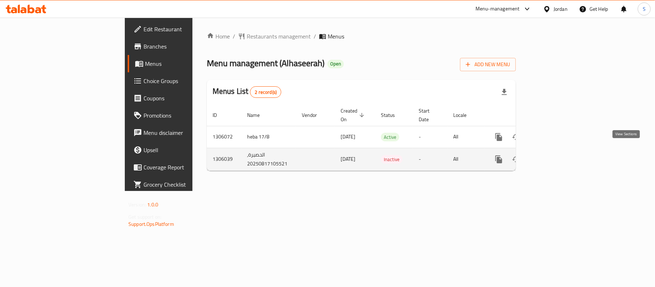
click at [559, 153] on link "enhanced table" at bounding box center [550, 159] width 17 height 17
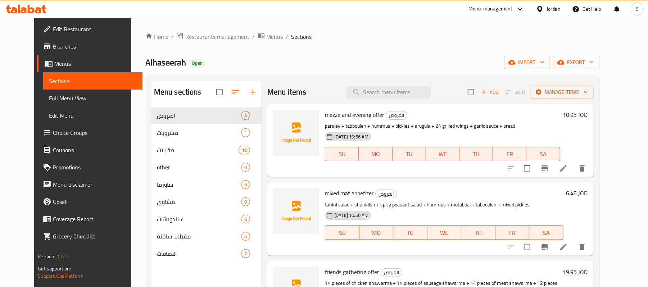
drag, startPoint x: 48, startPoint y: 97, endPoint x: 342, endPoint y: 2, distance: 309.4
click at [49, 97] on span "Full Menu View" at bounding box center [93, 98] width 88 height 9
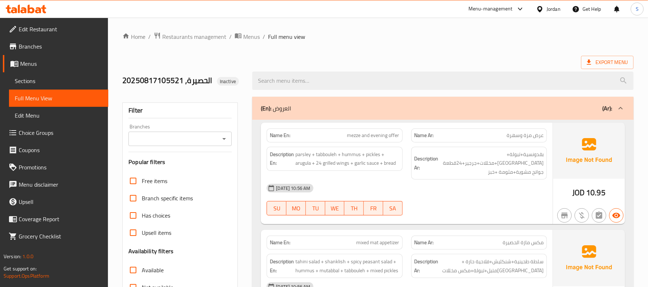
click at [379, 112] on div "(En): العروض (Ar):" at bounding box center [436, 108] width 351 height 9
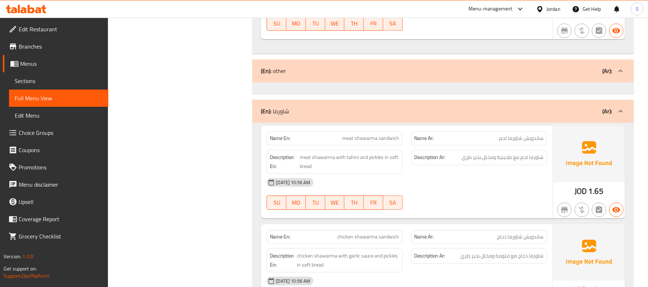
scroll to position [1158, 0]
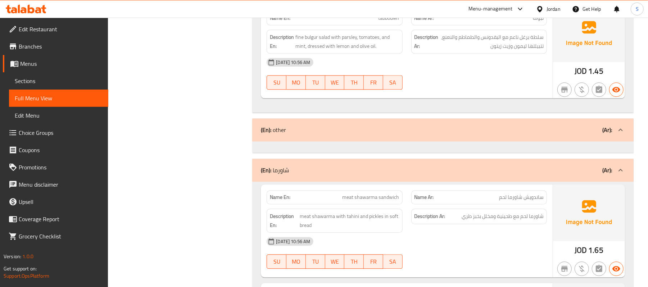
click at [326, 173] on div "(En): شاورما (Ar):" at bounding box center [436, 170] width 351 height 9
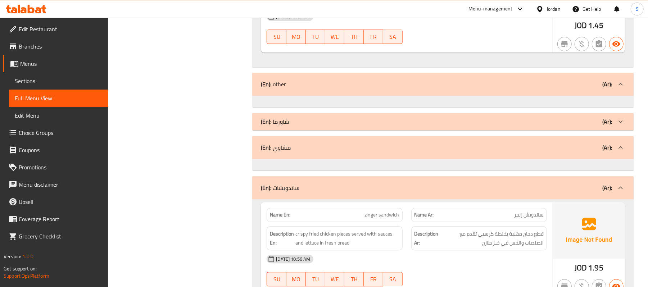
scroll to position [1193, 0]
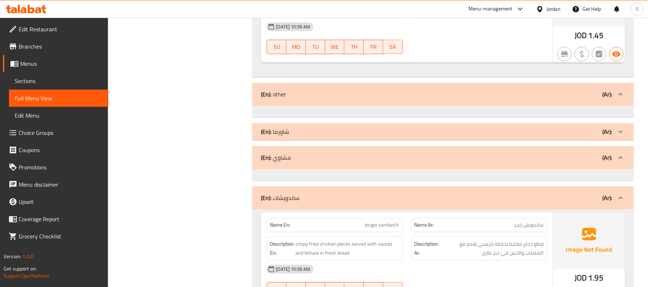
click at [337, 208] on div "(En): ساندويشات (Ar):" at bounding box center [442, 197] width 381 height 23
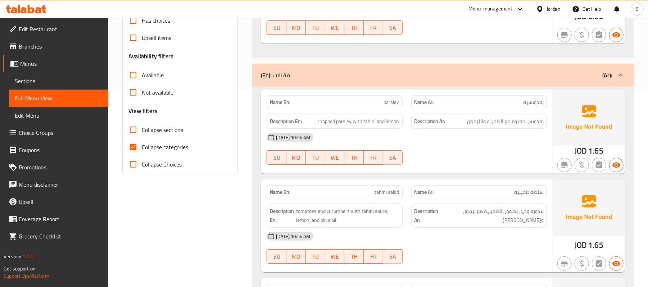
scroll to position [212, 0]
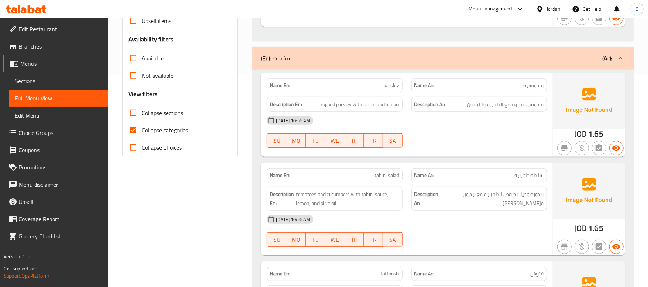
click at [404, 58] on div "(En): مقبلات (Ar):" at bounding box center [436, 58] width 351 height 9
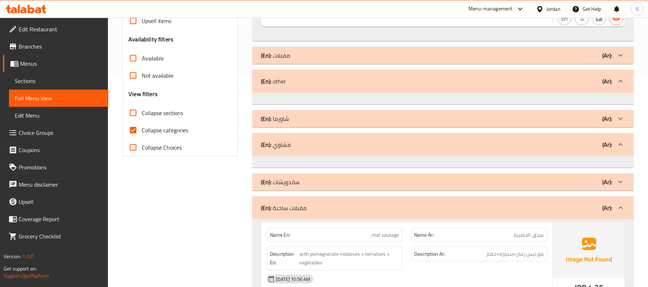
scroll to position [502, 0]
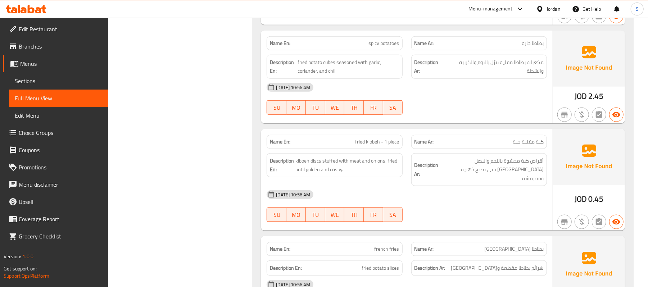
click at [382, 146] on span "fried kibbeh - 1 piece" at bounding box center [377, 142] width 44 height 8
click at [519, 145] on span "كبة مقلية حبة" at bounding box center [528, 142] width 31 height 8
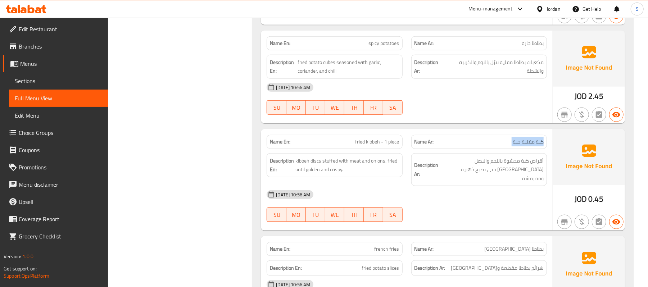
click at [519, 145] on span "كبة مقلية حبة" at bounding box center [528, 142] width 31 height 8
copy span "كبة مقلية حبة"
click at [374, 145] on span "fried kibbeh - 1 piece" at bounding box center [377, 142] width 44 height 8
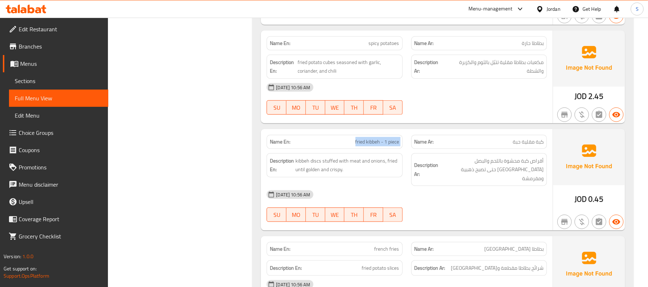
copy span "fried kibbeh - 1 piece"
click at [314, 174] on span "kibbeh discs stuffed with meat and onions, fried until golden and crispy." at bounding box center [347, 165] width 104 height 18
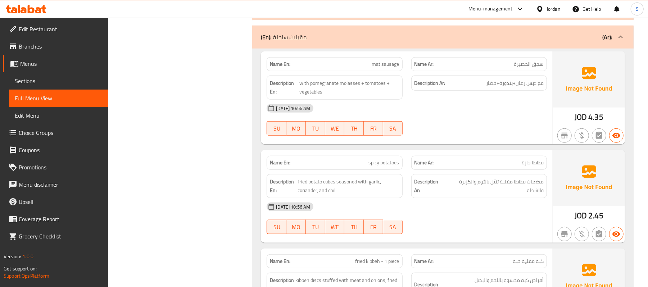
scroll to position [383, 0]
click at [524, 65] on span "سجق الحصيرة" at bounding box center [529, 64] width 30 height 8
copy span "سجق الحصيرة"
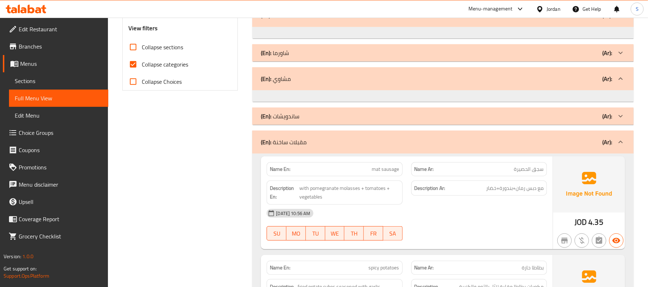
scroll to position [259, 0]
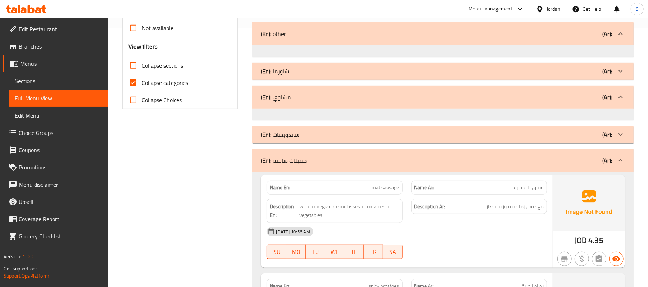
click at [346, 161] on div "(En): مقبلات ساخنة (Ar):" at bounding box center [436, 160] width 351 height 9
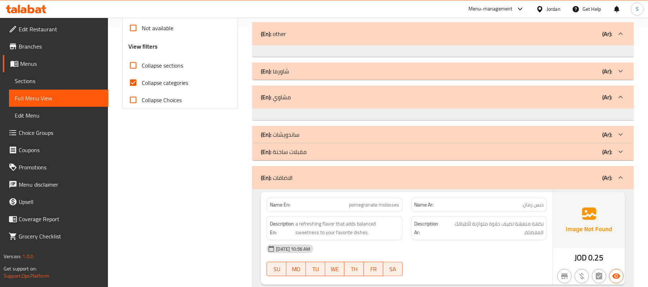
click at [378, 101] on div "(En): مشاوي (Ar):" at bounding box center [436, 97] width 351 height 9
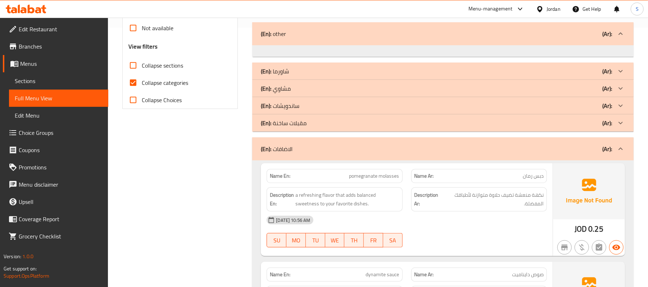
click at [378, 102] on div "(En): ساندويشات (Ar):" at bounding box center [436, 105] width 351 height 9
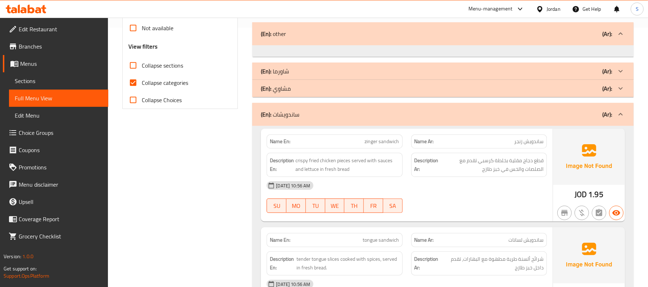
click at [322, 120] on div "(En): ساندويشات (Ar):" at bounding box center [442, 114] width 381 height 23
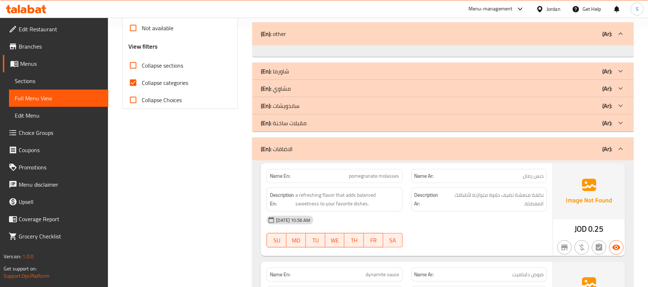
click at [345, 84] on div "(En): مشاوي (Ar):" at bounding box center [442, 88] width 381 height 17
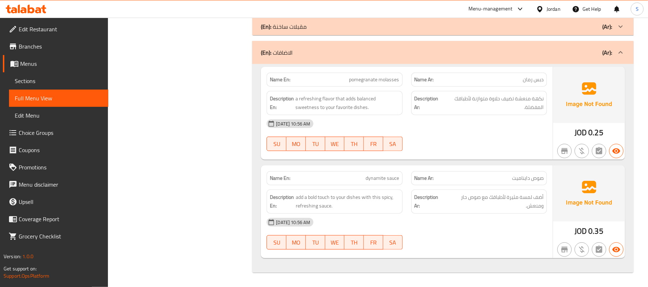
scroll to position [15, 0]
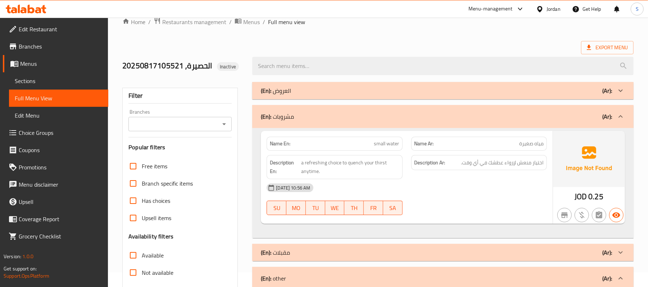
click at [348, 95] on div "(En): العروض (Ar):" at bounding box center [436, 90] width 351 height 9
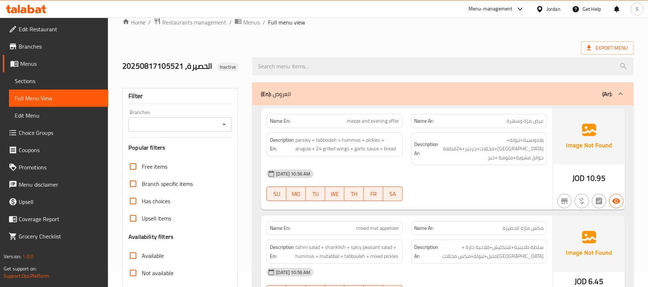
scroll to position [0, 0]
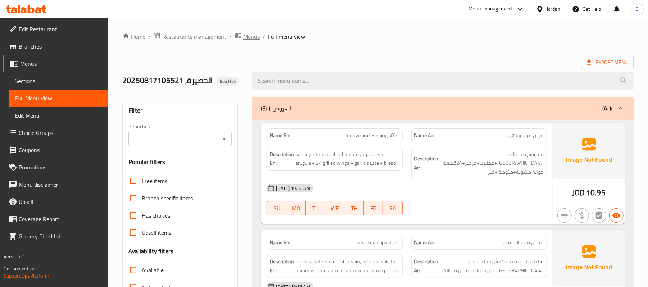
click at [253, 36] on span "Menus" at bounding box center [251, 36] width 17 height 9
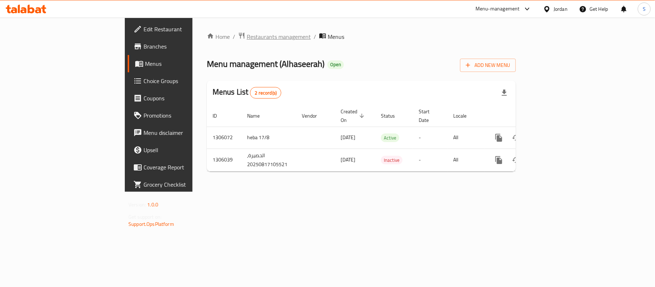
click at [247, 32] on span "Restaurants management" at bounding box center [279, 36] width 64 height 9
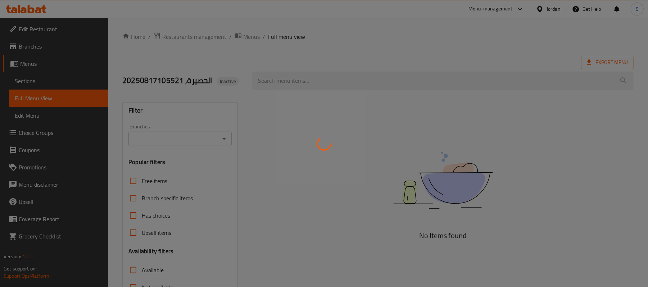
click at [249, 35] on div at bounding box center [324, 143] width 648 height 287
click at [247, 36] on div at bounding box center [324, 143] width 648 height 287
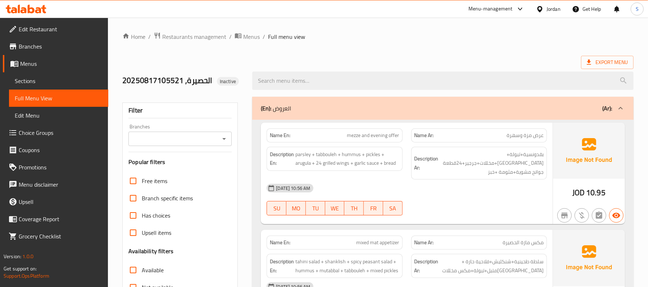
click at [58, 29] on span "Edit Restaurant" at bounding box center [61, 29] width 84 height 9
